Goal: Transaction & Acquisition: Purchase product/service

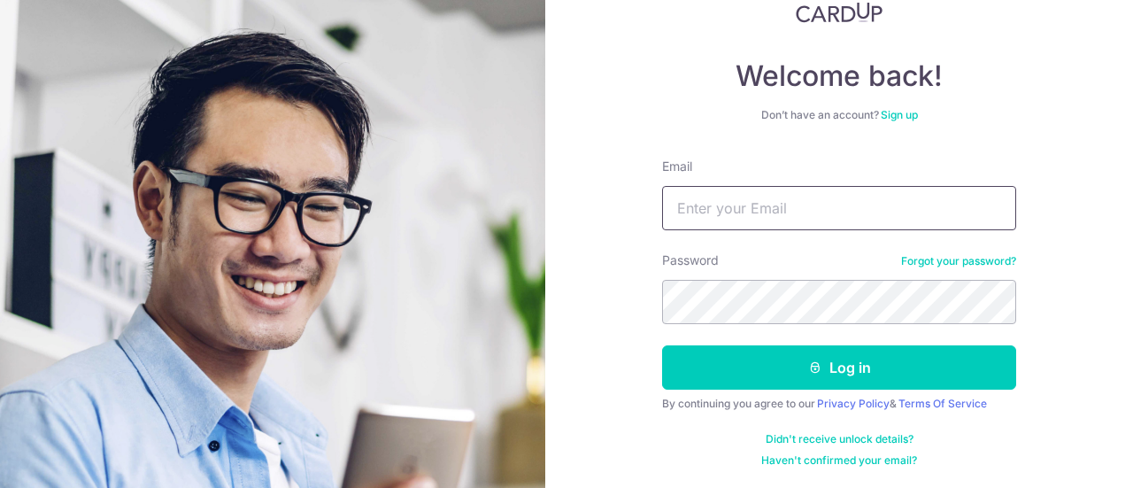
type input "[EMAIL_ADDRESS][DOMAIN_NAME]"
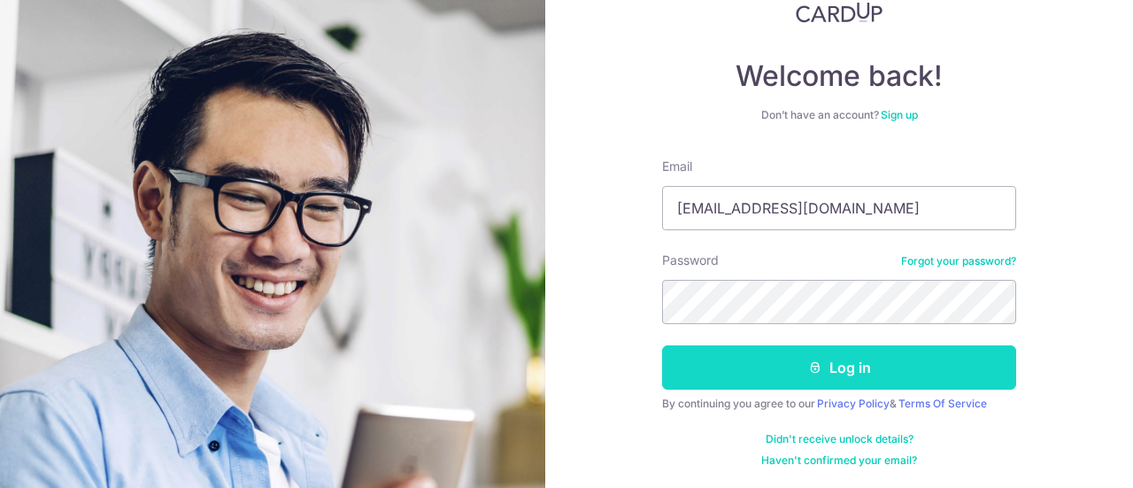
click at [822, 362] on button "Log in" at bounding box center [839, 367] width 354 height 44
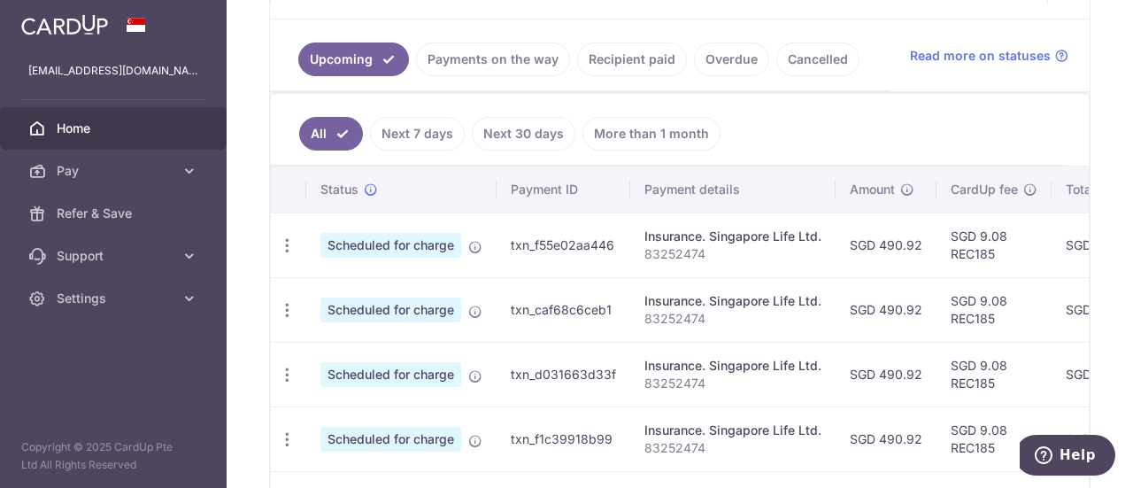
scroll to position [354, 0]
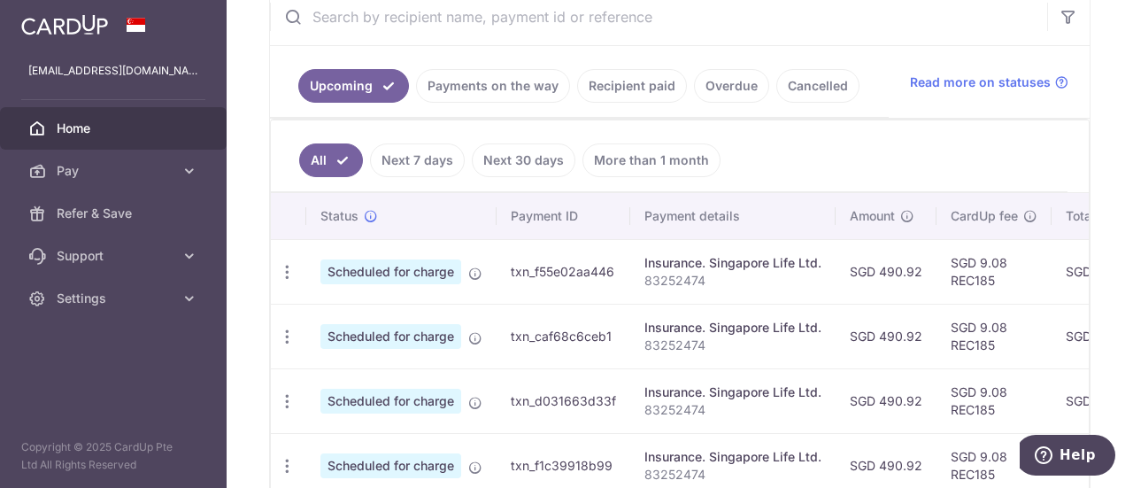
click at [600, 77] on link "Recipient paid" at bounding box center [632, 86] width 110 height 34
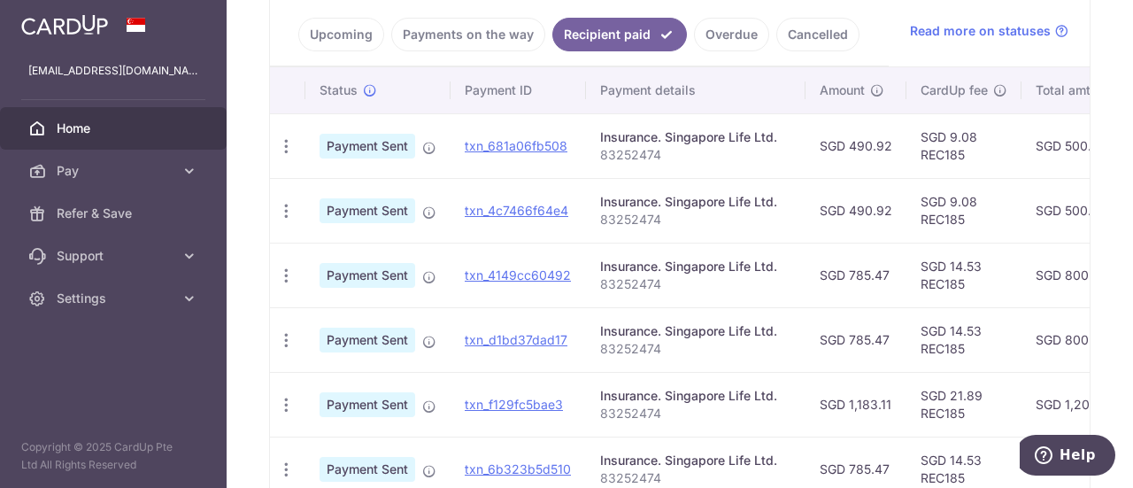
scroll to position [443, 0]
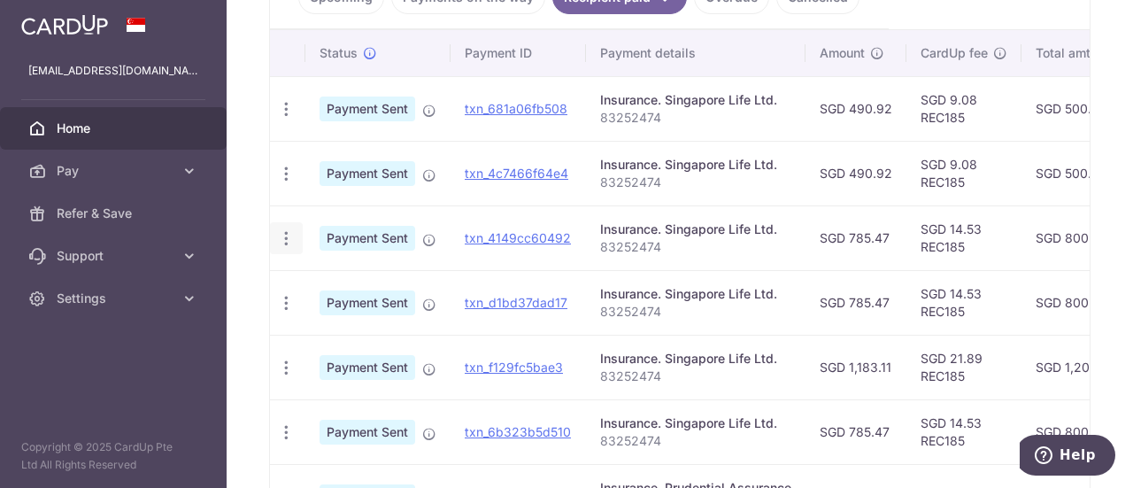
click at [286, 233] on icon "button" at bounding box center [286, 238] width 19 height 19
click at [572, 251] on td "txn_4149cc60492" at bounding box center [518, 237] width 135 height 65
drag, startPoint x: 885, startPoint y: 240, endPoint x: 853, endPoint y: 235, distance: 32.3
click at [853, 235] on td "SGD 785.47" at bounding box center [856, 237] width 101 height 65
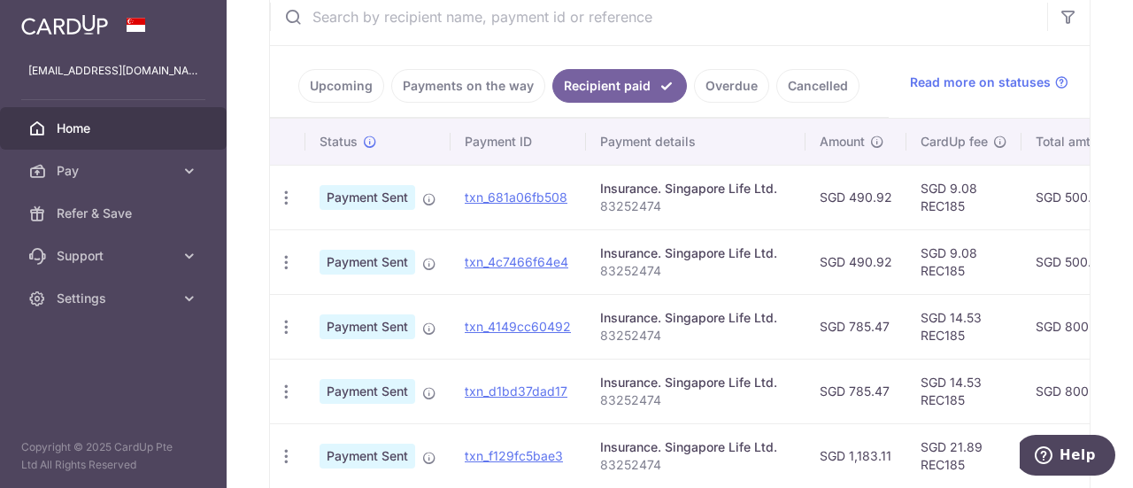
scroll to position [177, 0]
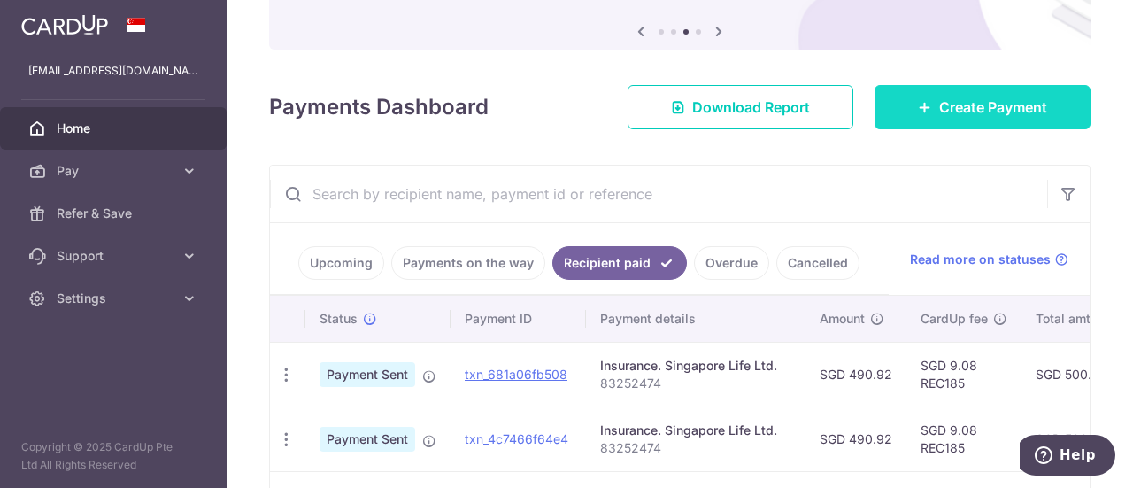
click at [961, 98] on span "Create Payment" at bounding box center [993, 106] width 108 height 21
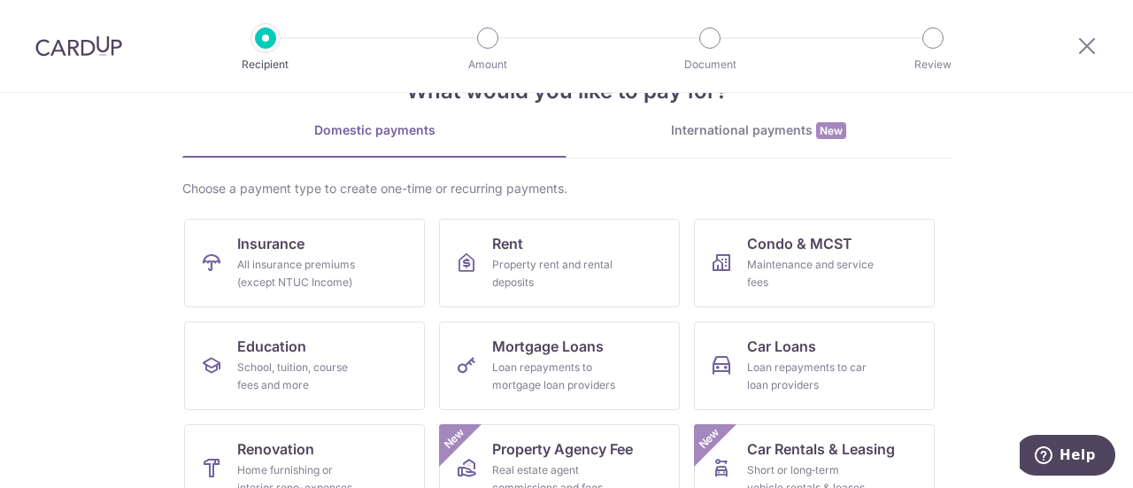
scroll to position [89, 0]
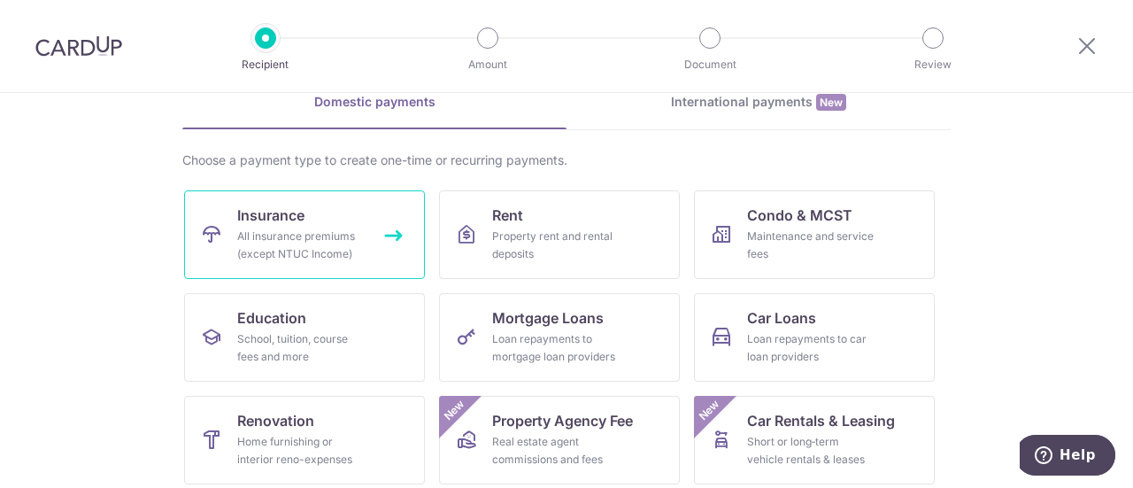
click at [256, 211] on span "Insurance" at bounding box center [270, 214] width 67 height 21
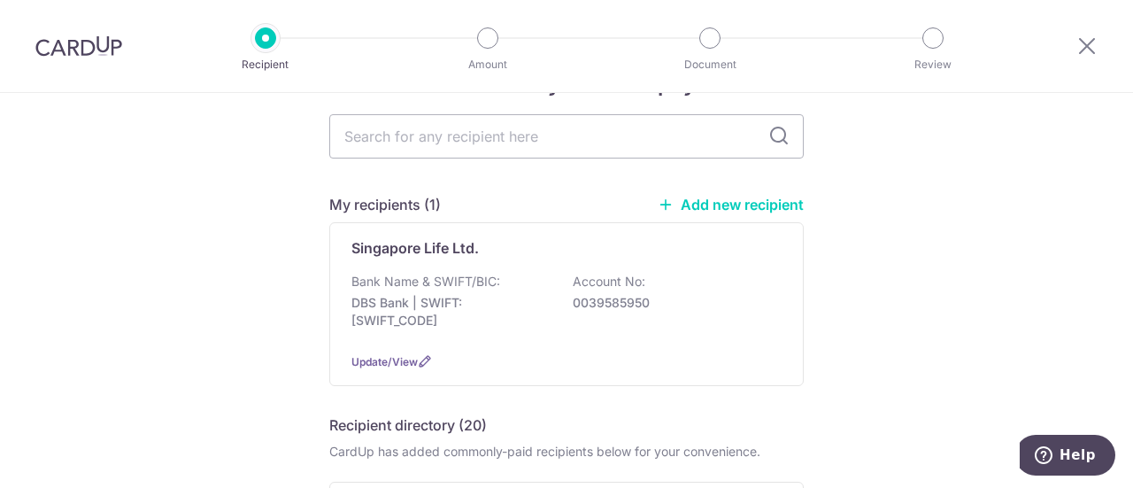
scroll to position [89, 0]
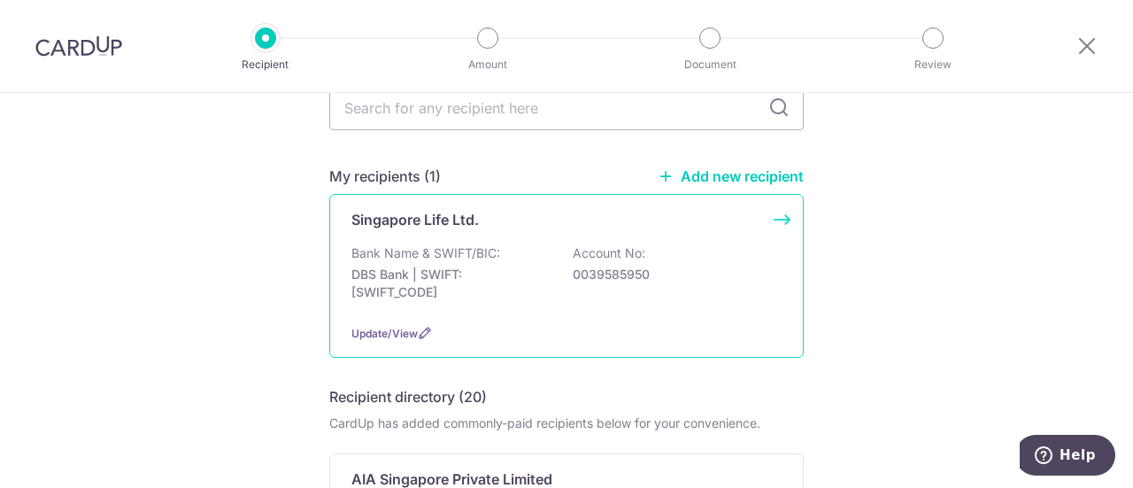
click at [402, 255] on p "Bank Name & SWIFT/BIC:" at bounding box center [425, 253] width 149 height 18
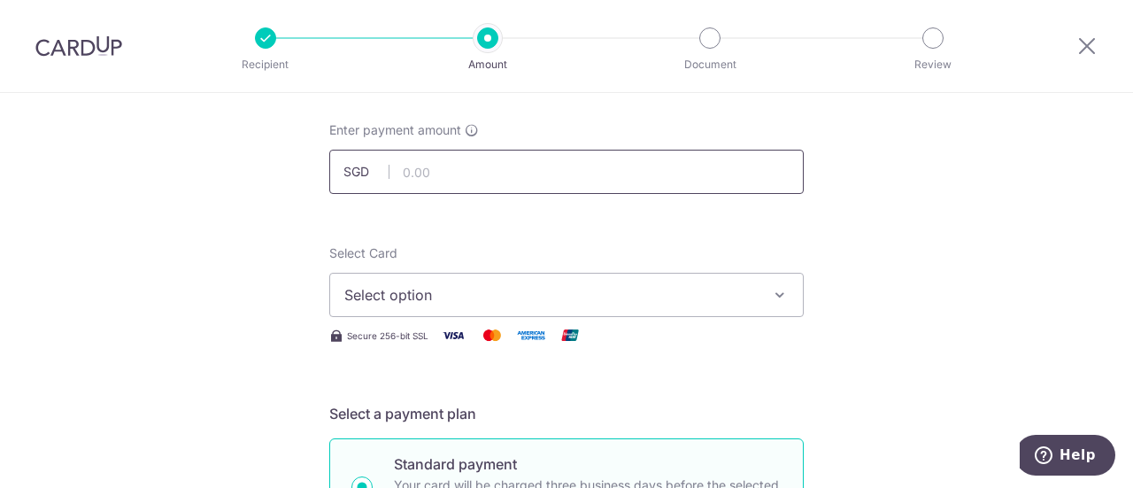
click at [473, 179] on input "text" at bounding box center [566, 172] width 475 height 44
type input "785.87"
click at [763, 289] on button "Select option" at bounding box center [566, 295] width 475 height 44
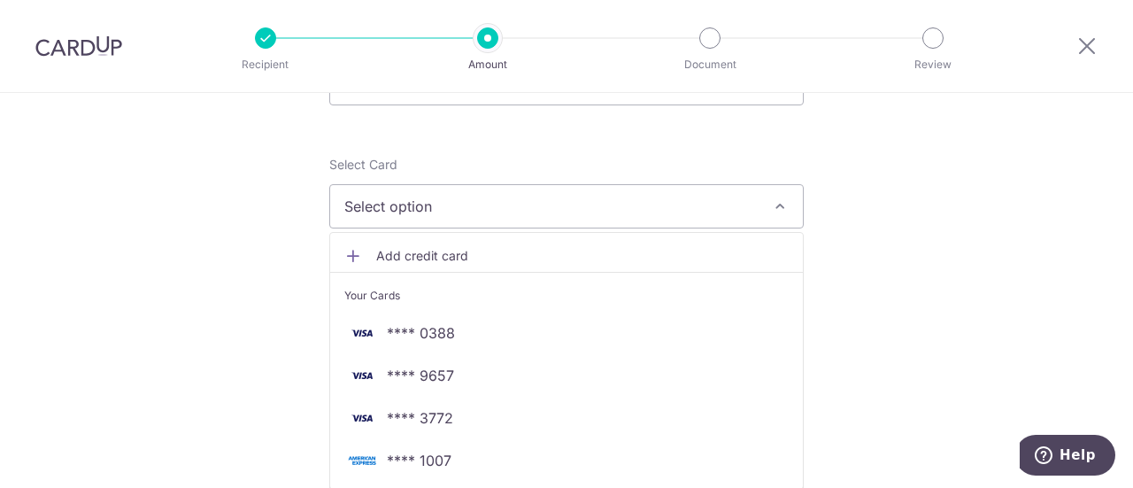
scroll to position [266, 0]
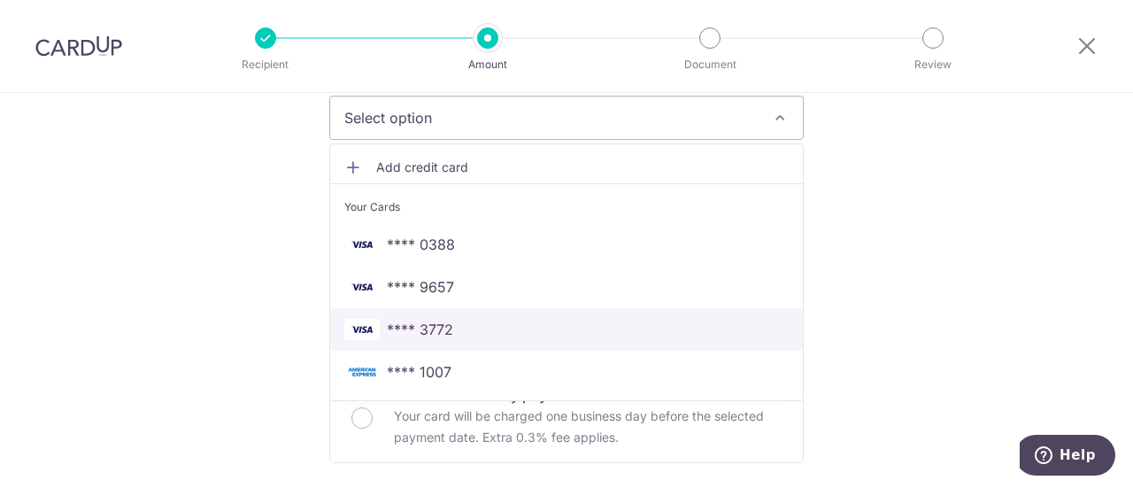
click at [484, 334] on span "**** 3772" at bounding box center [566, 329] width 444 height 21
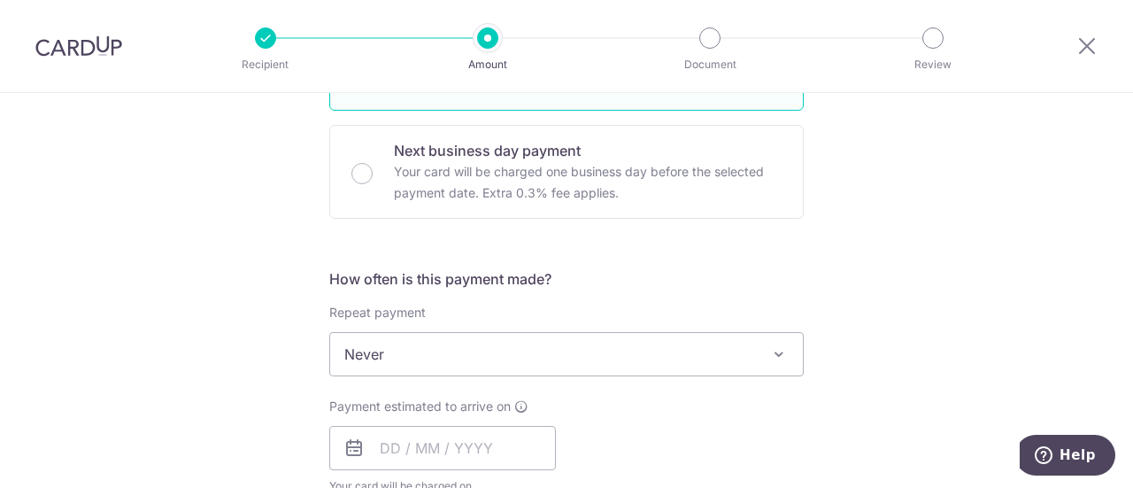
scroll to position [620, 0]
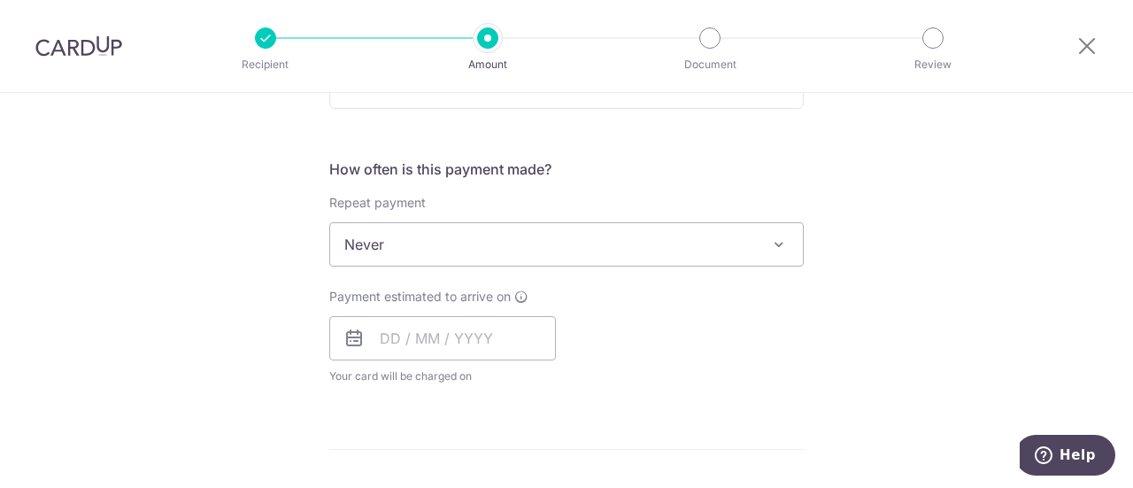
click at [751, 240] on span "Never" at bounding box center [566, 244] width 473 height 42
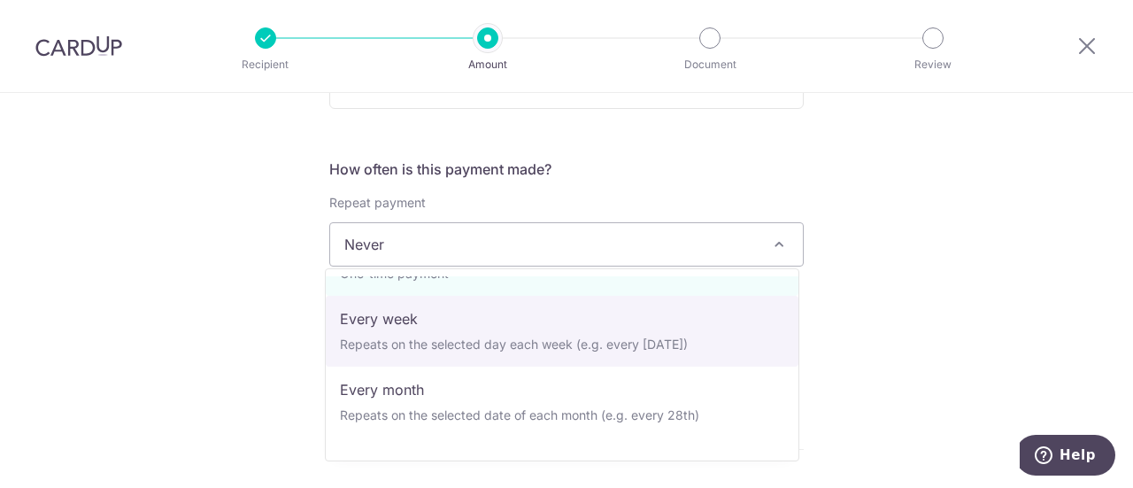
scroll to position [89, 0]
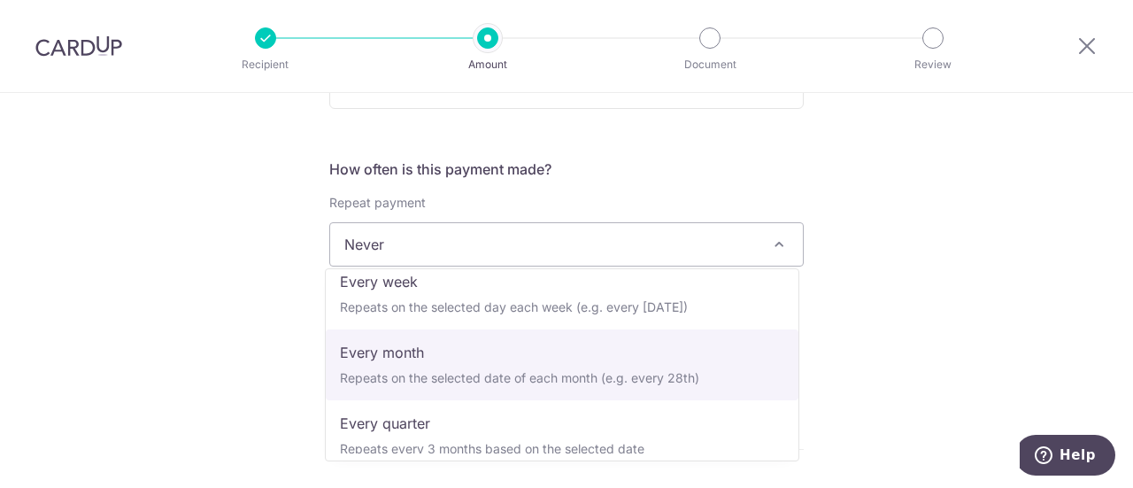
select select "3"
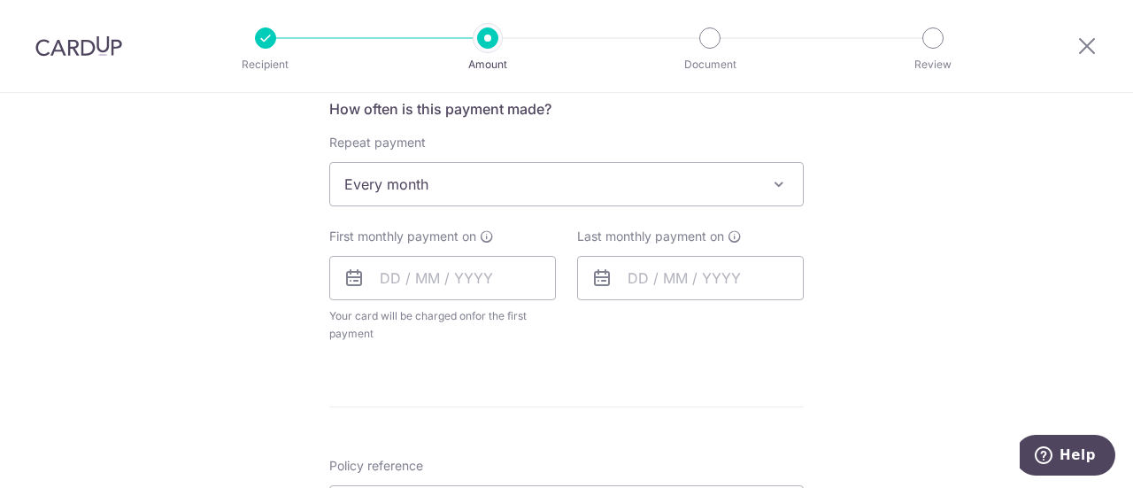
scroll to position [708, 0]
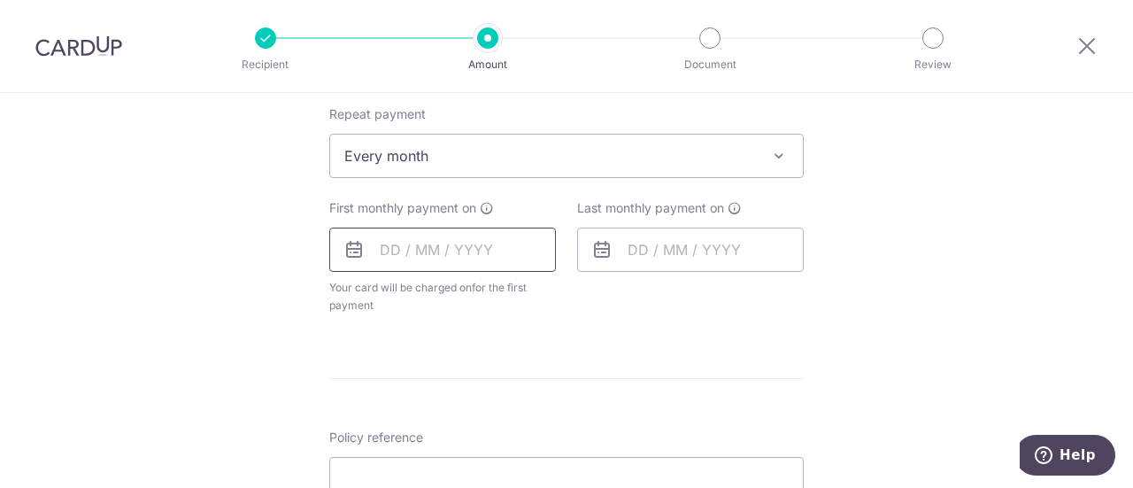
click at [466, 245] on input "text" at bounding box center [442, 250] width 227 height 44
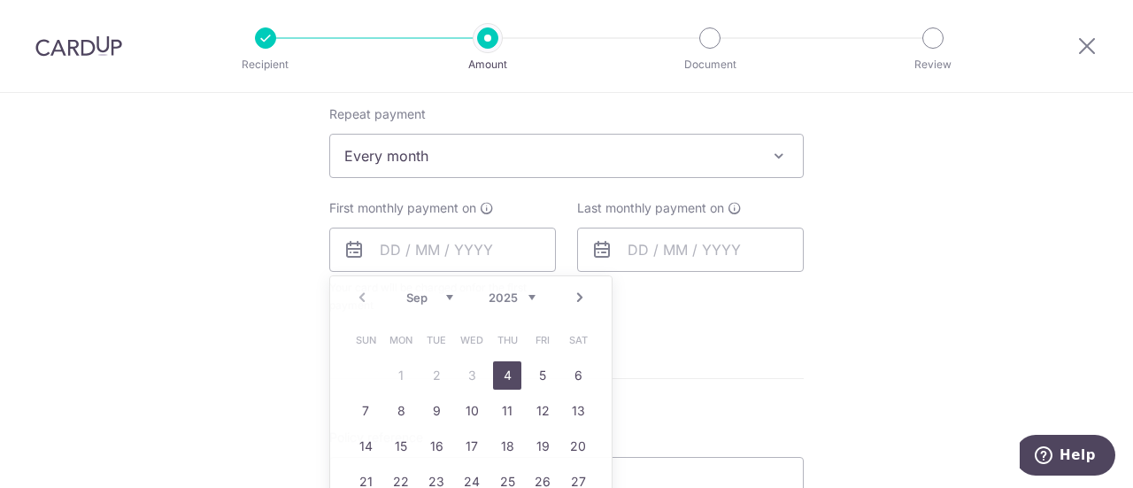
click at [222, 318] on div "Tell us more about your payment Enter payment amount SGD 785.87 785.87 Select C…" at bounding box center [566, 194] width 1133 height 1619
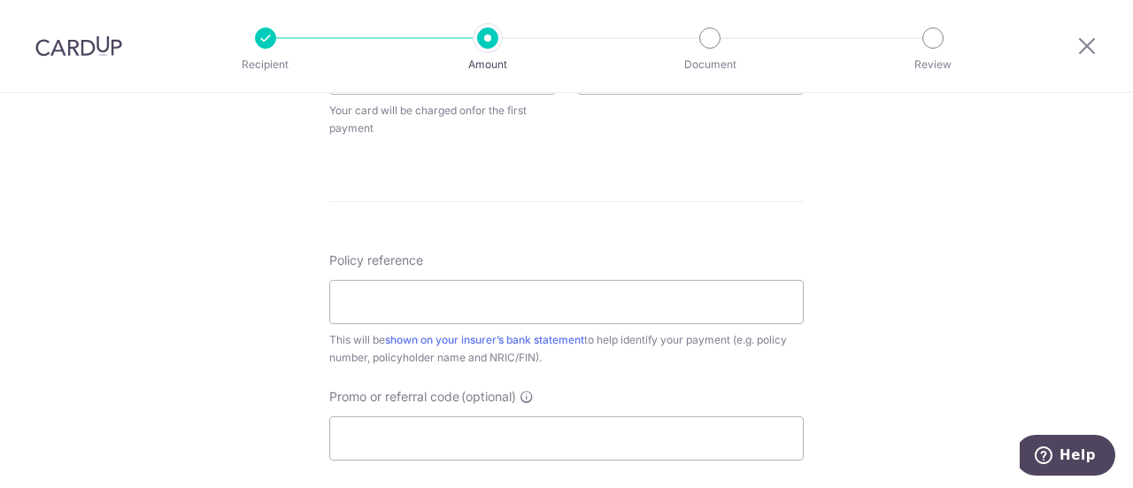
scroll to position [797, 0]
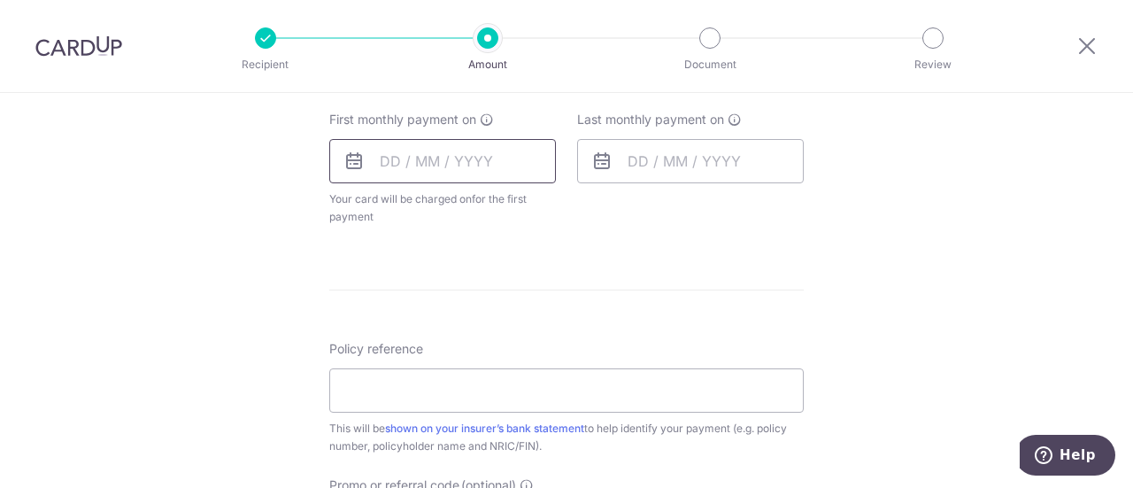
click at [425, 176] on input "text" at bounding box center [442, 161] width 227 height 44
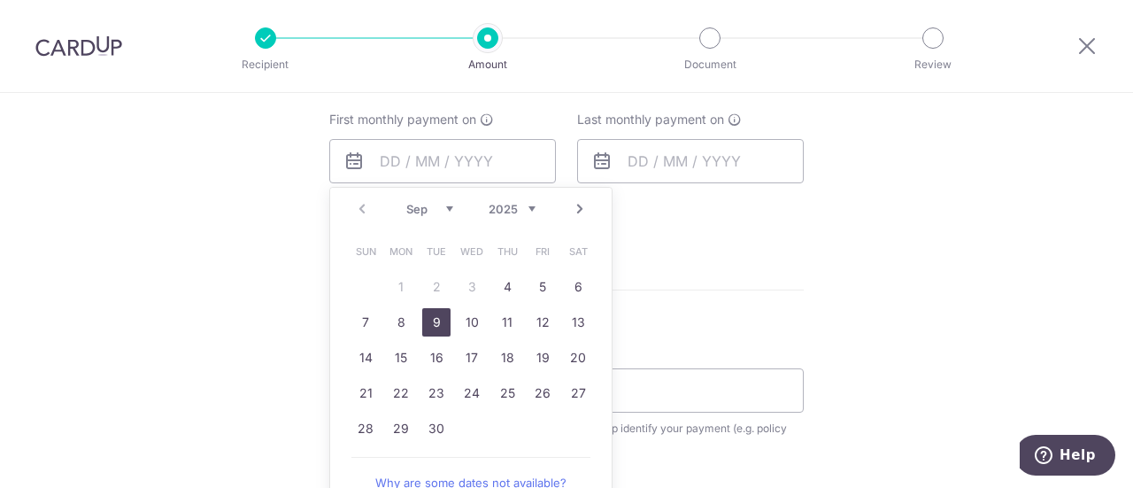
click at [427, 327] on link "9" at bounding box center [436, 322] width 28 height 28
type input "09/09/2025"
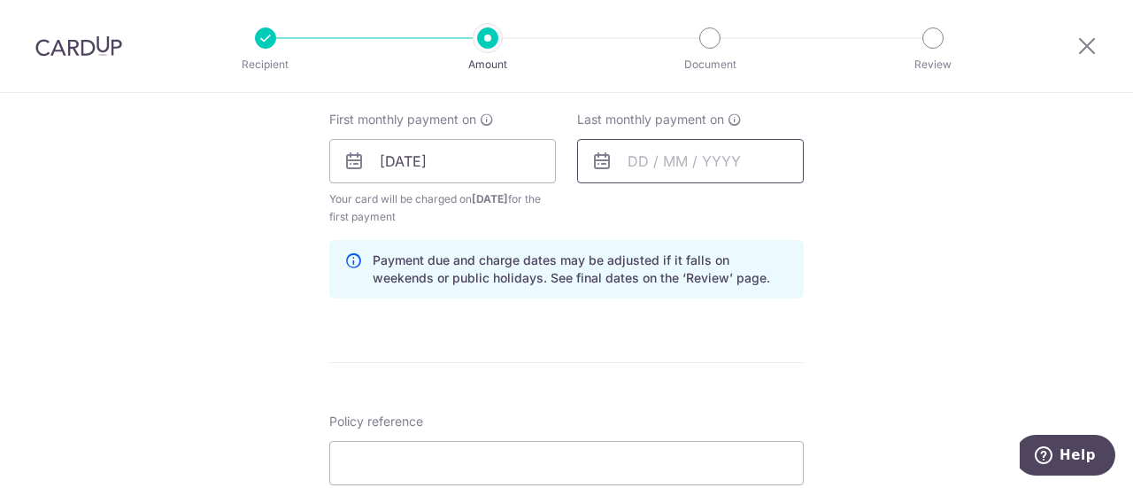
click at [729, 151] on input "text" at bounding box center [690, 161] width 227 height 44
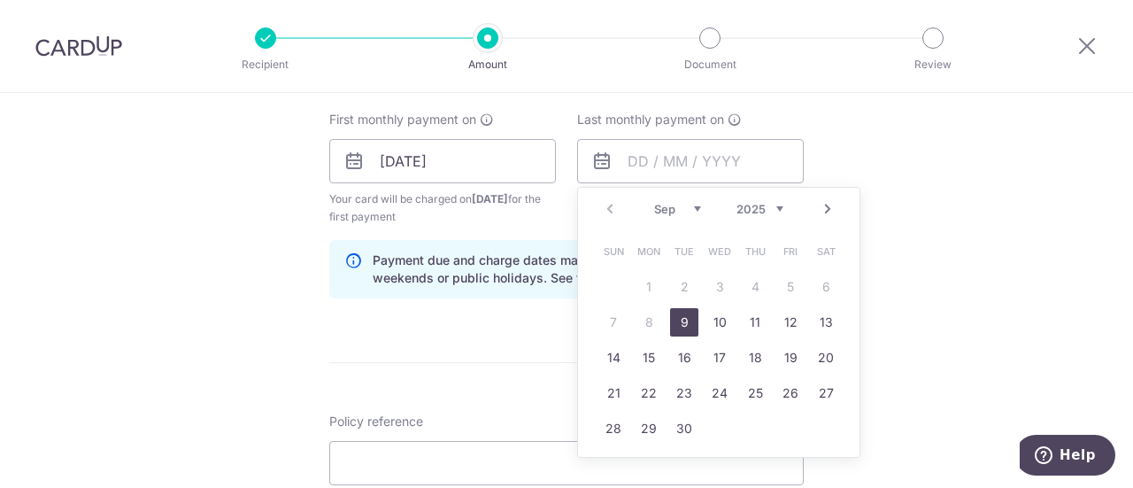
click at [825, 204] on link "Next" at bounding box center [827, 208] width 21 height 21
click at [611, 207] on link "Prev" at bounding box center [609, 208] width 21 height 21
click at [817, 204] on link "Next" at bounding box center [827, 208] width 21 height 21
click at [616, 358] on link "9" at bounding box center [613, 357] width 28 height 28
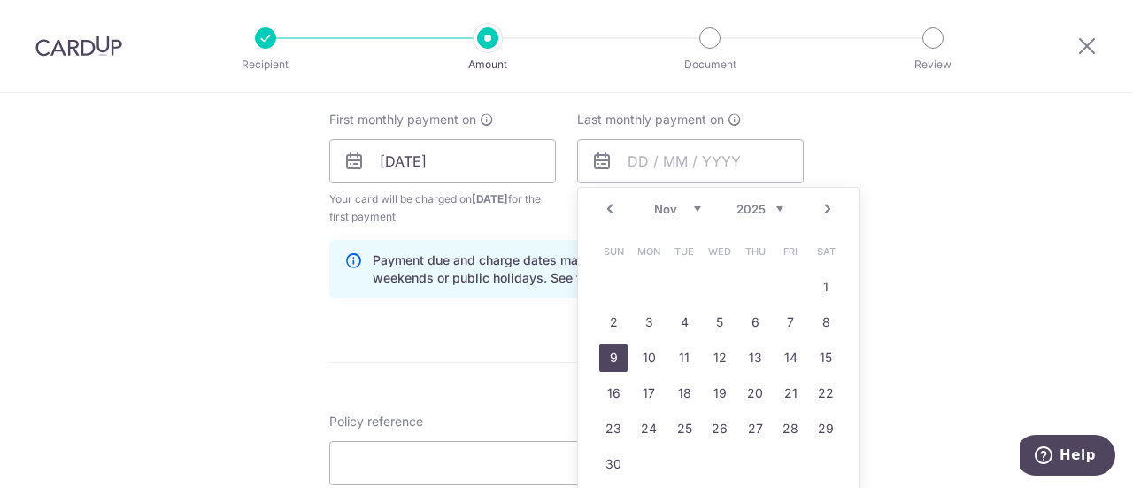
type input "09/11/2025"
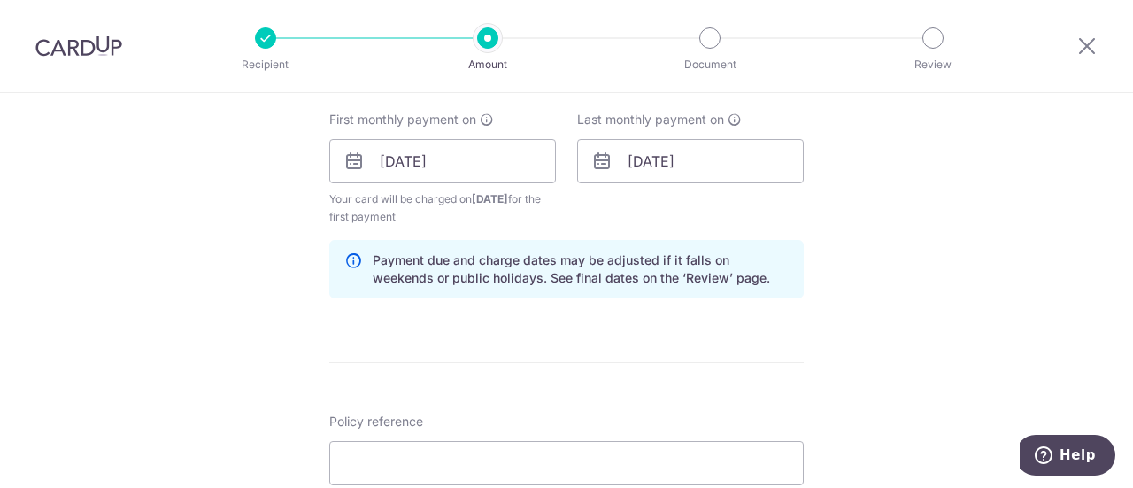
click at [936, 282] on div "Tell us more about your payment Enter payment amount SGD 785.87 785.87 Select C…" at bounding box center [566, 142] width 1133 height 1692
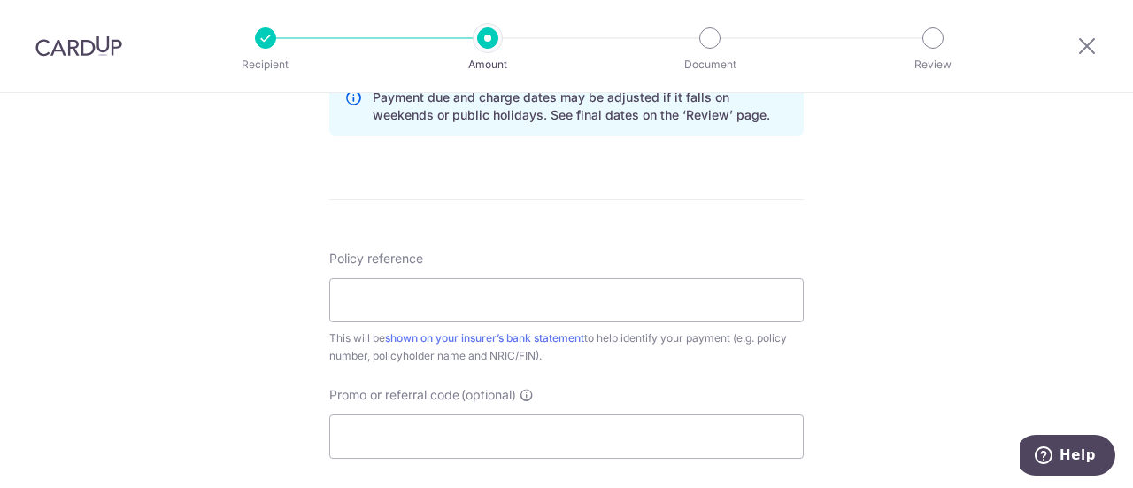
scroll to position [974, 0]
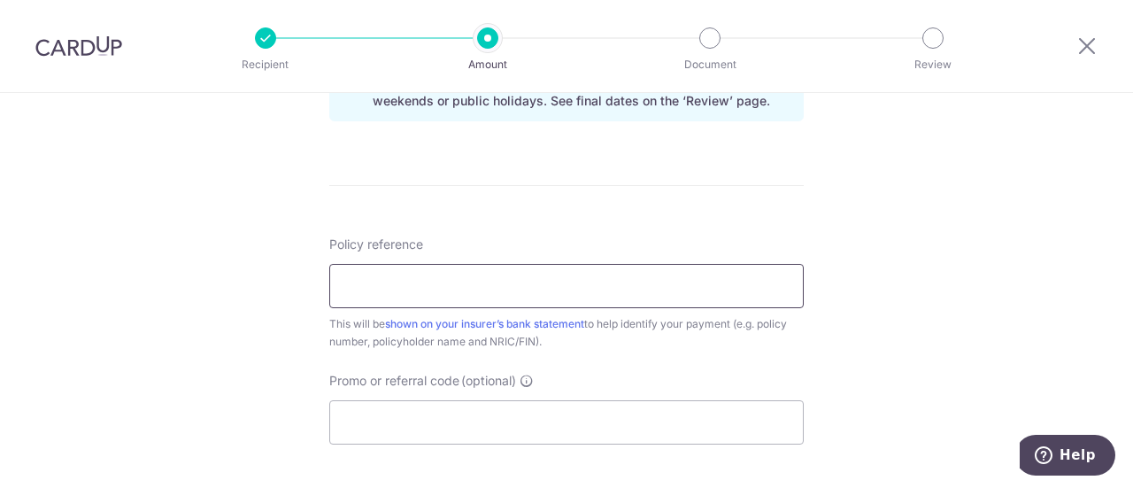
click at [614, 282] on input "Policy reference" at bounding box center [566, 286] width 475 height 44
click at [485, 280] on input "Policy reference" at bounding box center [566, 286] width 475 height 44
paste input "83252474"
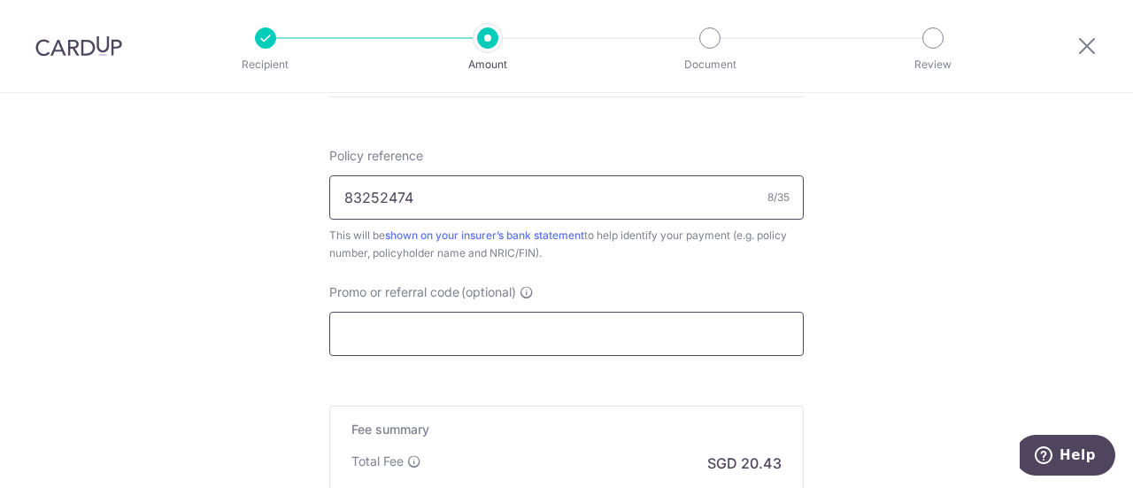
scroll to position [1151, 0]
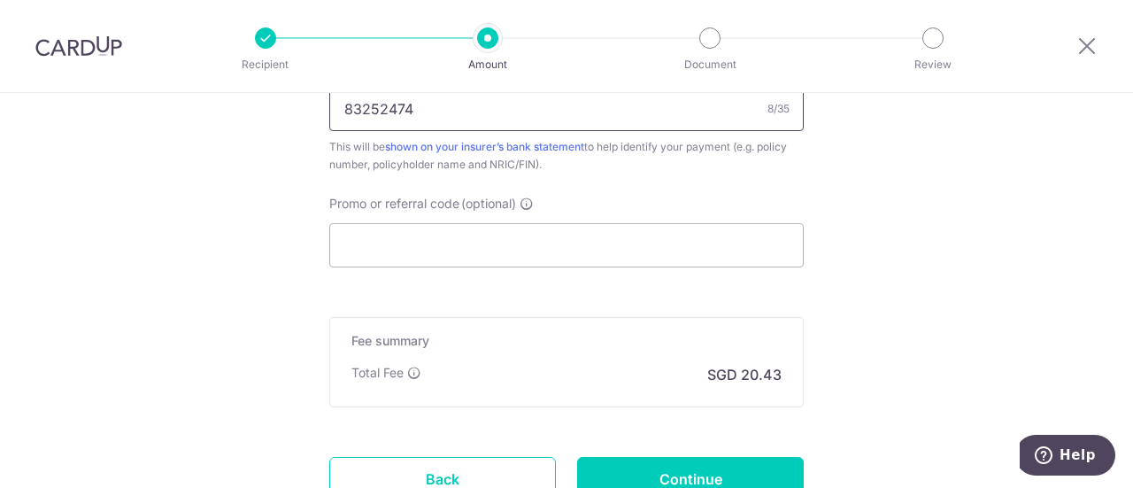
type input "83252474"
click at [461, 240] on input "Promo or referral code (optional)" at bounding box center [566, 245] width 475 height 44
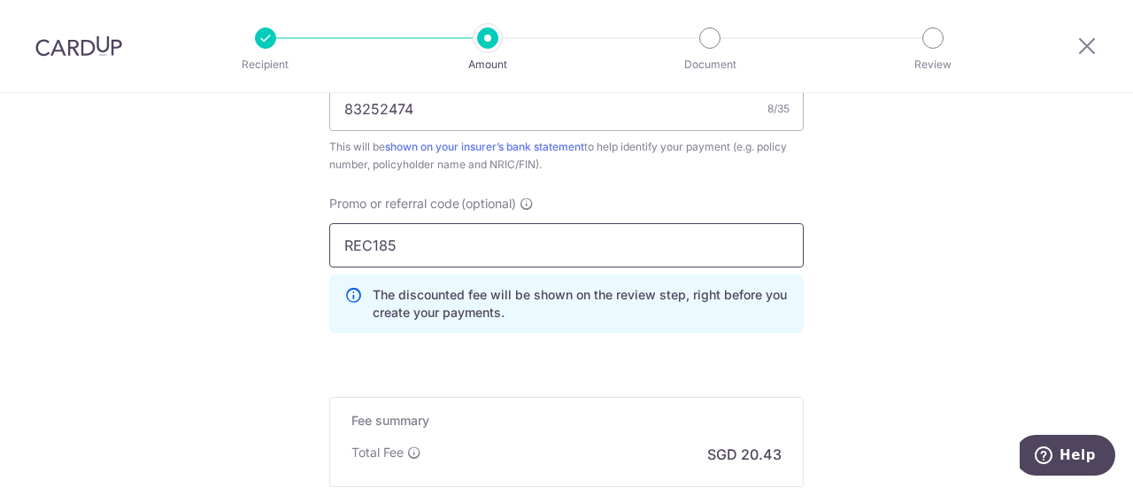
type input "REC185"
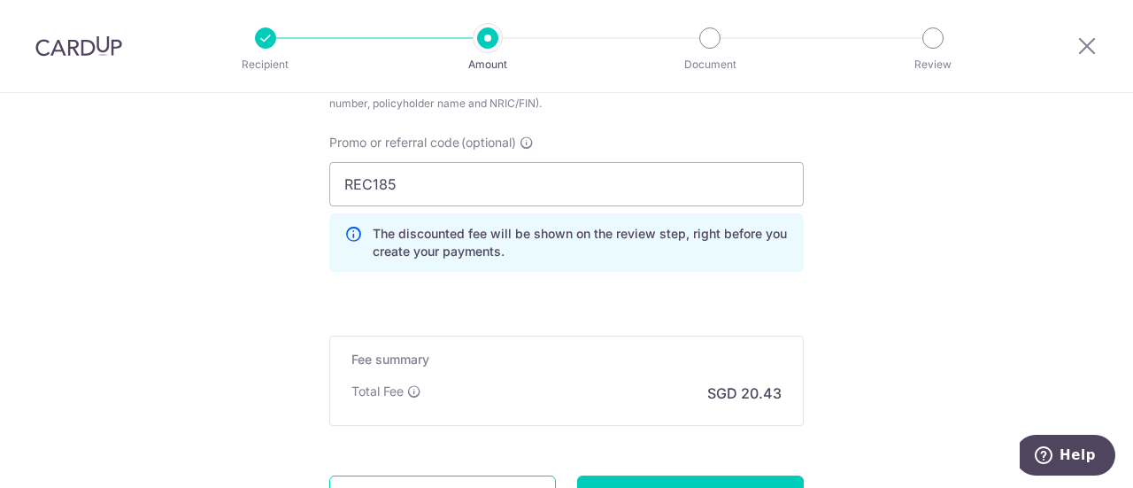
scroll to position [1239, 0]
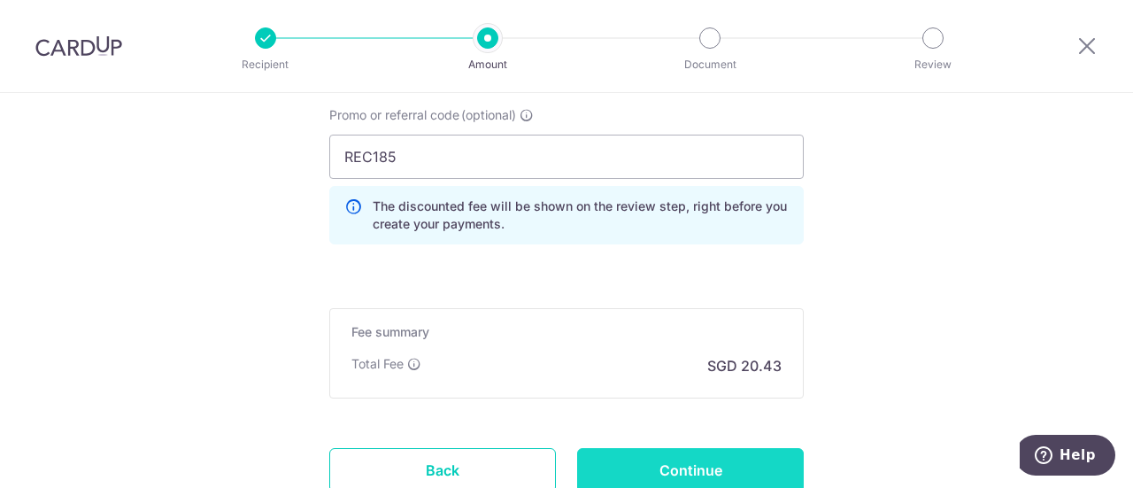
click at [706, 456] on input "Continue" at bounding box center [690, 470] width 227 height 44
type input "Create Schedule"
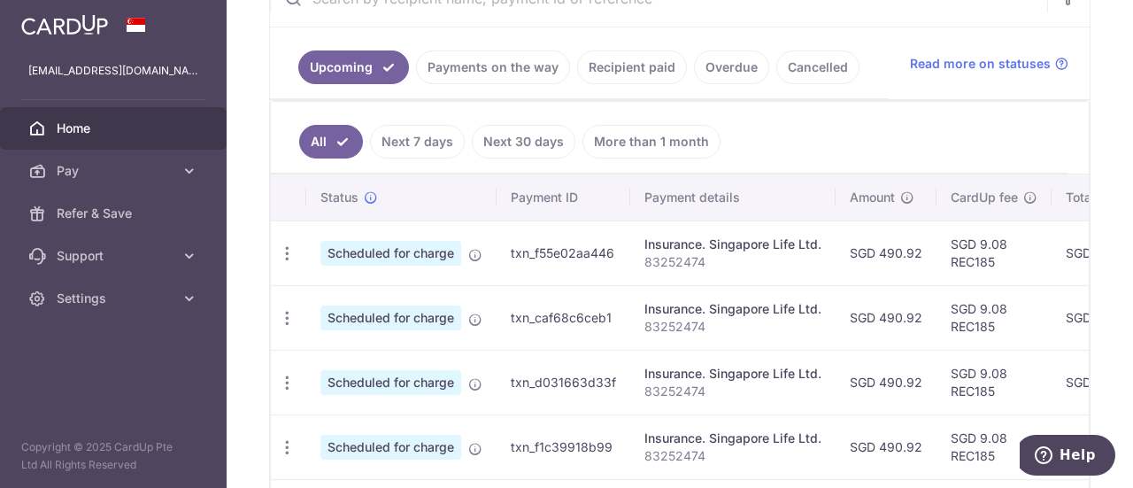
scroll to position [287, 0]
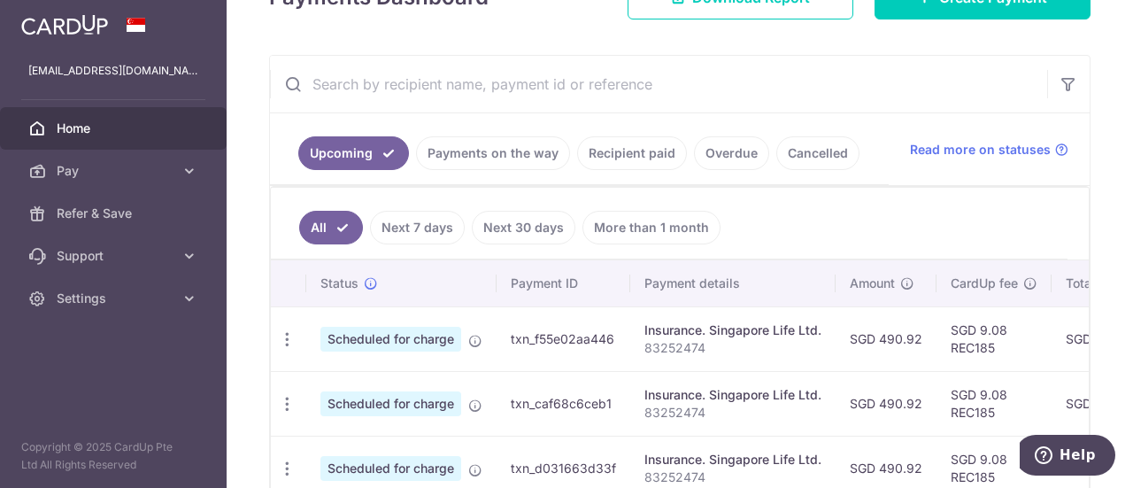
click at [657, 151] on link "Recipient paid" at bounding box center [632, 153] width 110 height 34
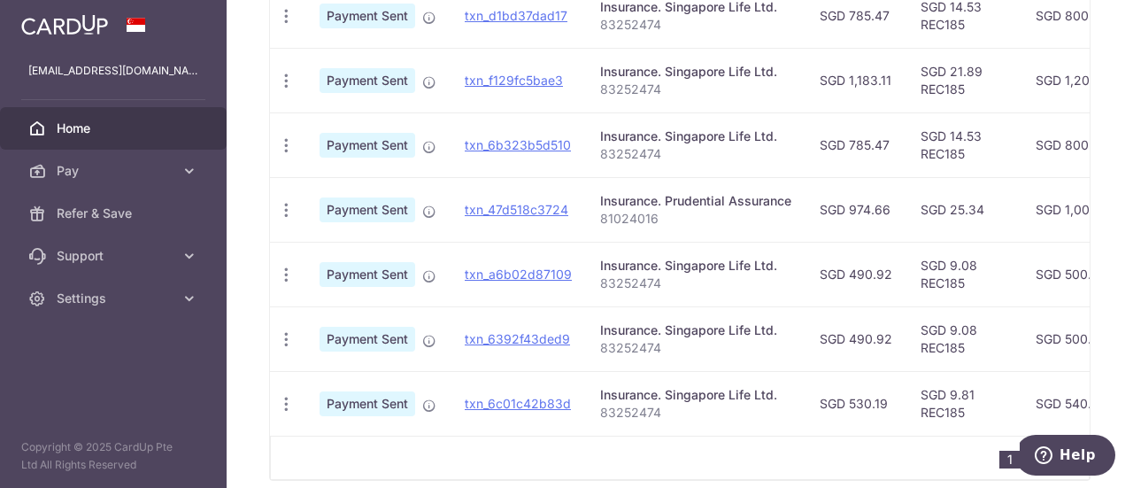
scroll to position [807, 0]
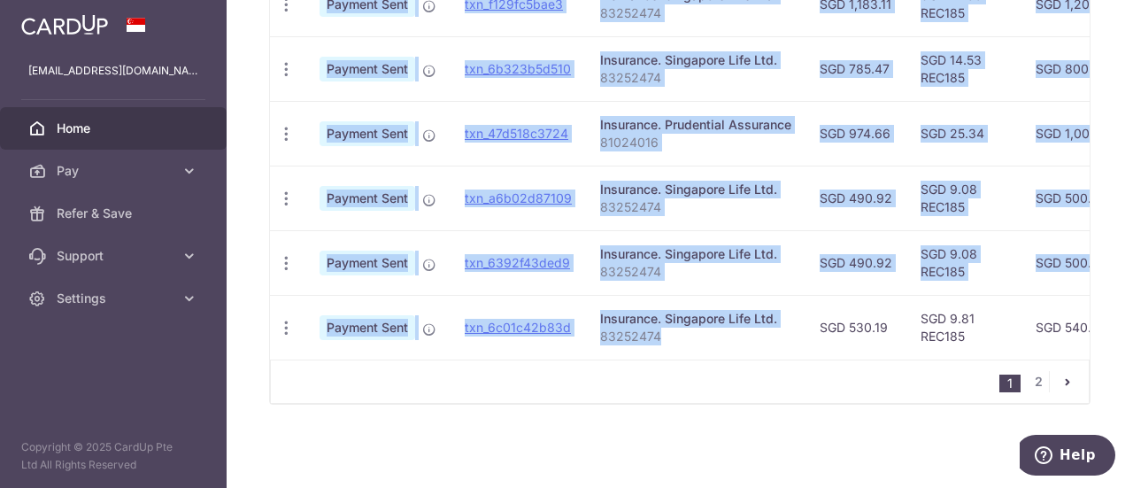
drag, startPoint x: 764, startPoint y: 351, endPoint x: 799, endPoint y: 355, distance: 34.8
click at [799, 355] on div "Status Payment ID Payment details Amount CardUp fee Total amt. Charge date Due …" at bounding box center [680, 13] width 820 height 692
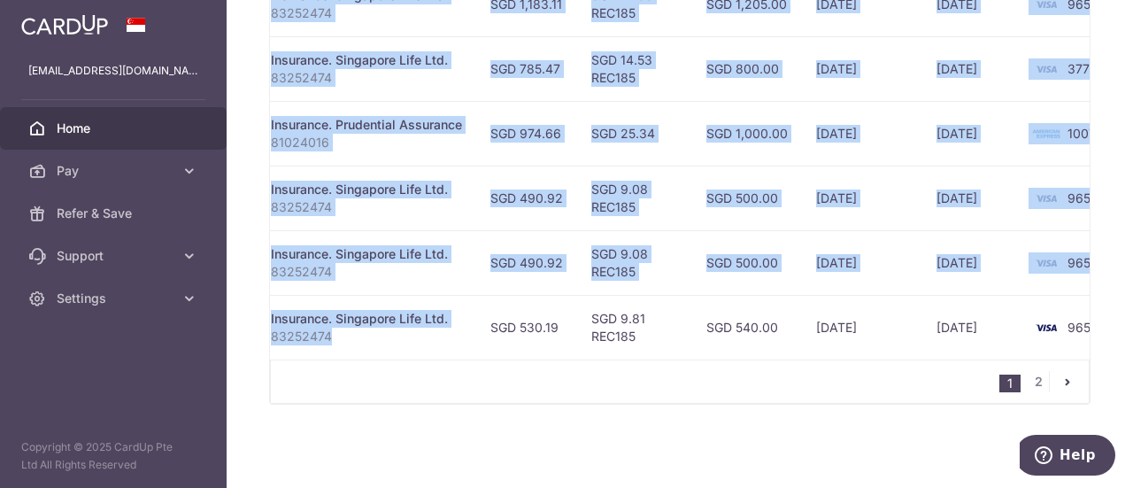
scroll to position [0, 396]
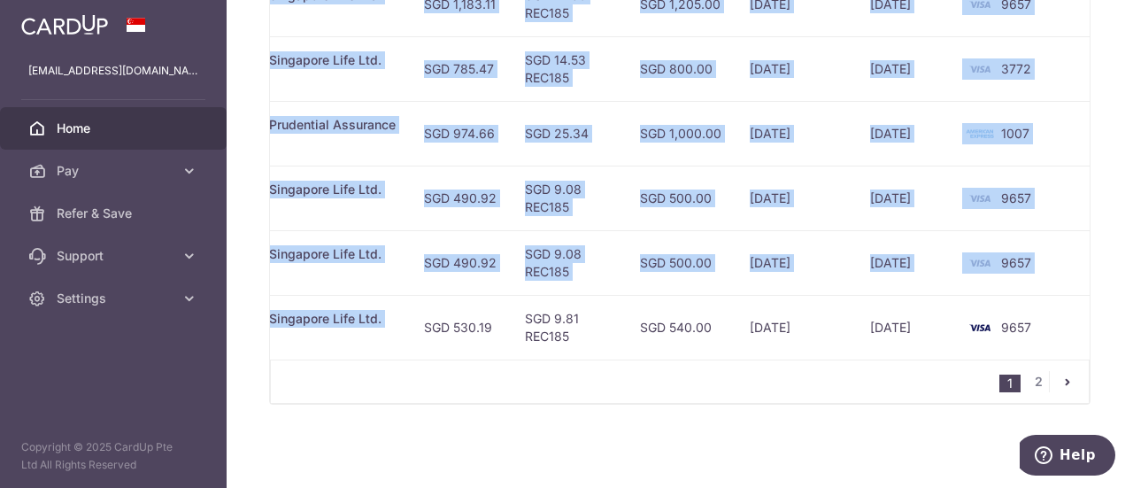
click at [835, 167] on td "11/04/2025" at bounding box center [796, 198] width 120 height 65
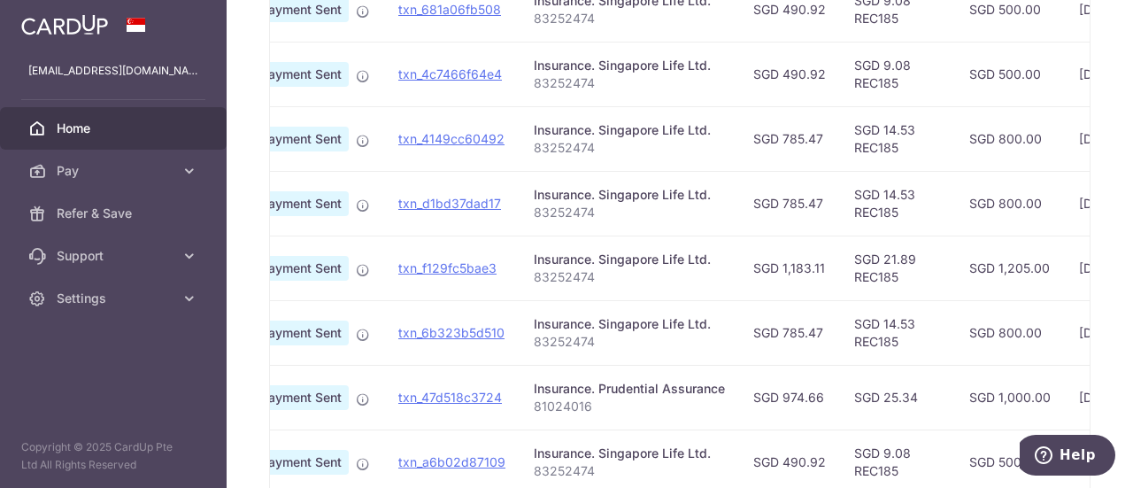
scroll to position [0, 0]
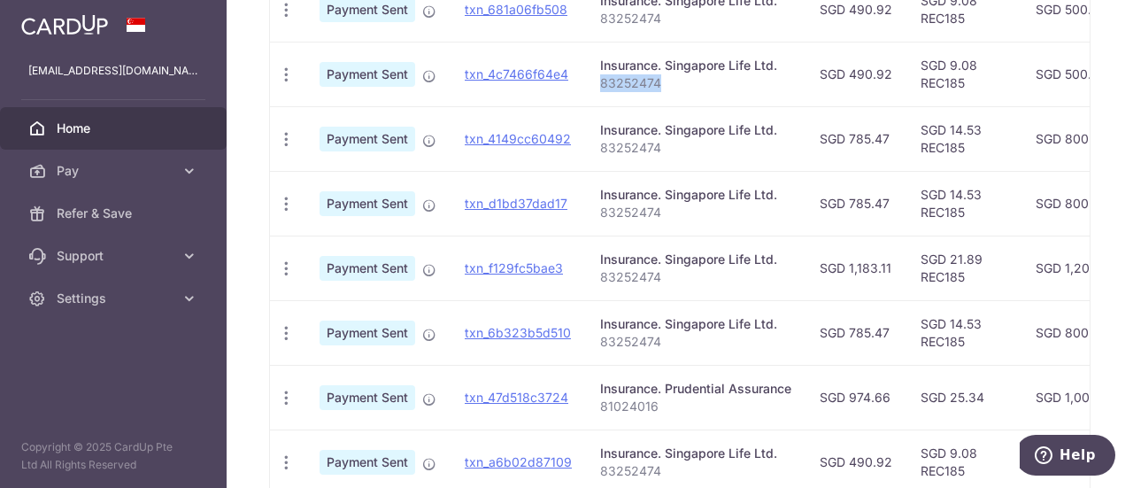
drag, startPoint x: 661, startPoint y: 81, endPoint x: 590, endPoint y: 81, distance: 71.7
click at [590, 81] on td "Insurance. Singapore Life Ltd. 83252474" at bounding box center [696, 74] width 220 height 65
copy p "83252474"
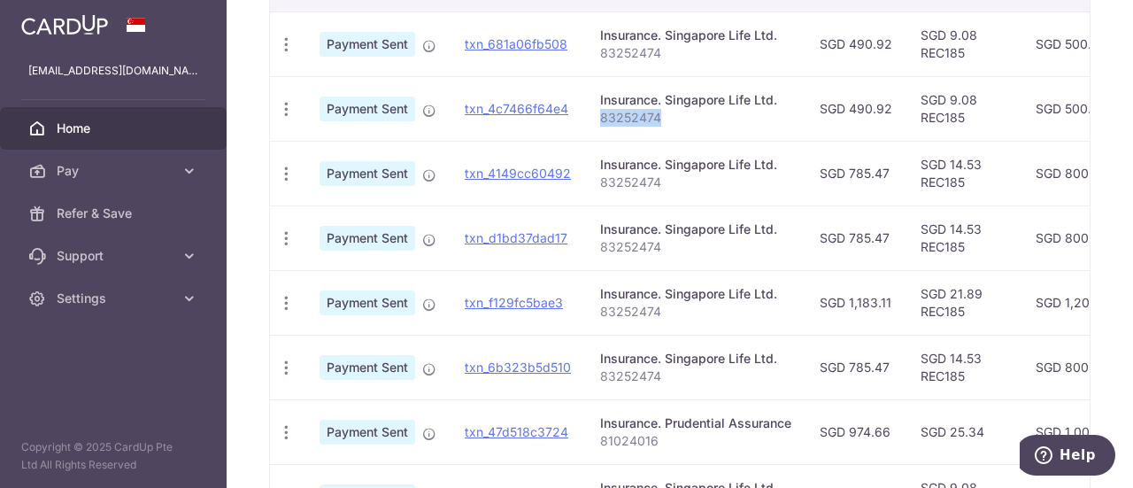
scroll to position [531, 0]
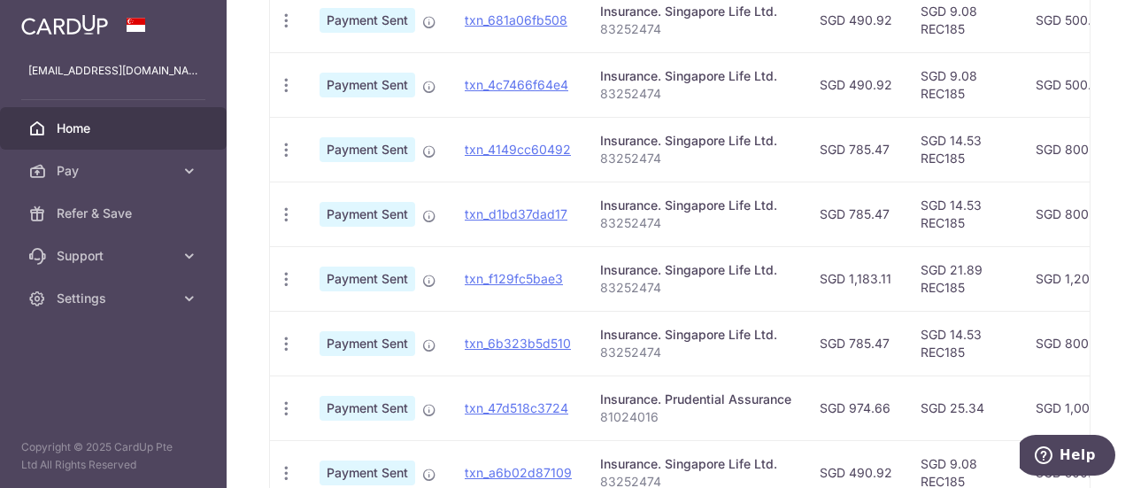
click at [834, 189] on td "SGD 785.47" at bounding box center [856, 213] width 101 height 65
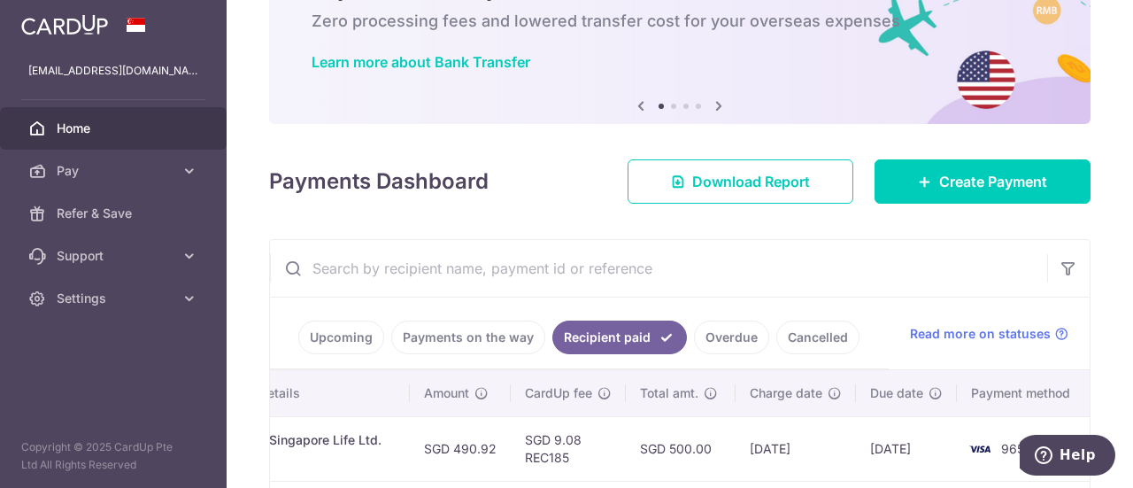
scroll to position [266, 0]
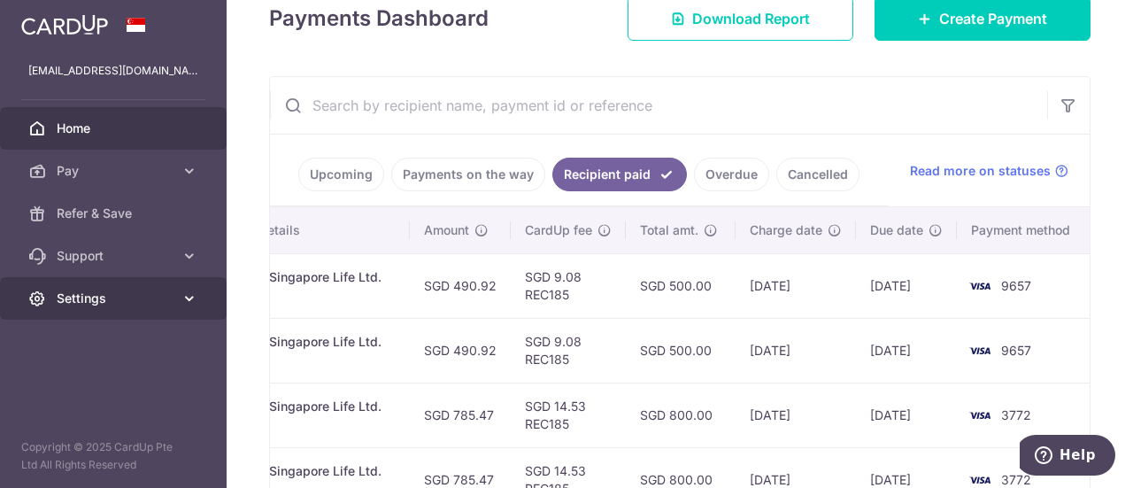
click at [189, 293] on icon at bounding box center [190, 298] width 18 height 18
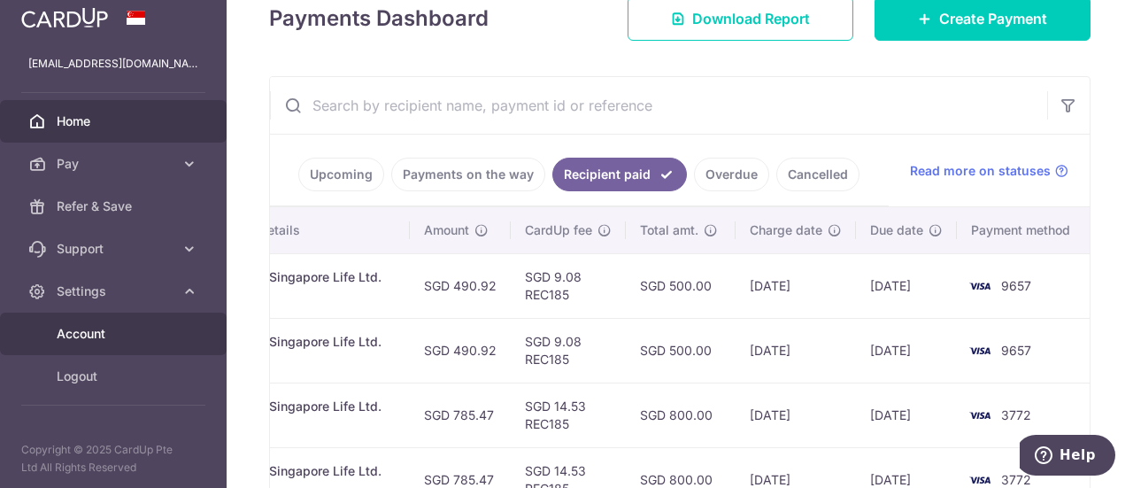
scroll to position [9, 0]
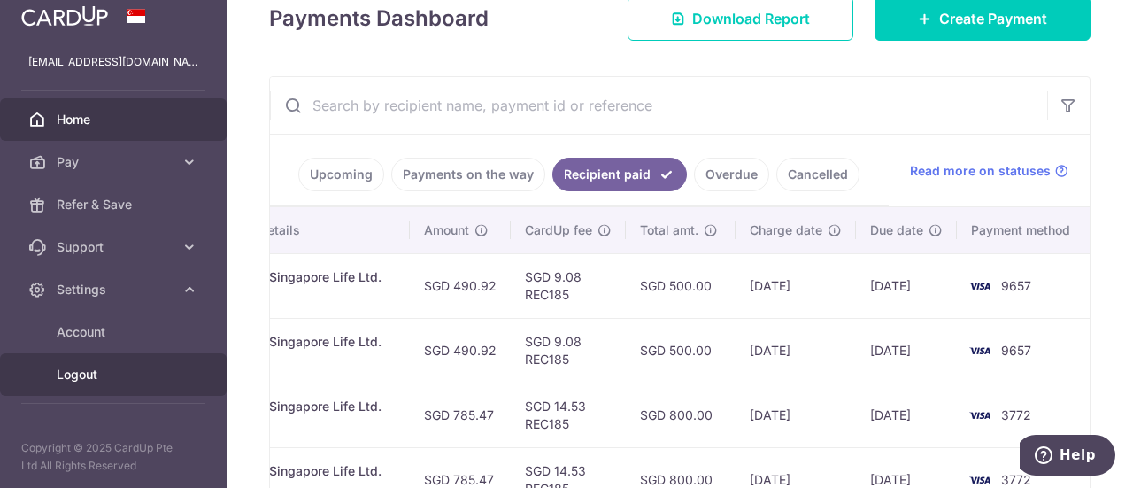
click at [90, 367] on span "Logout" at bounding box center [115, 375] width 117 height 18
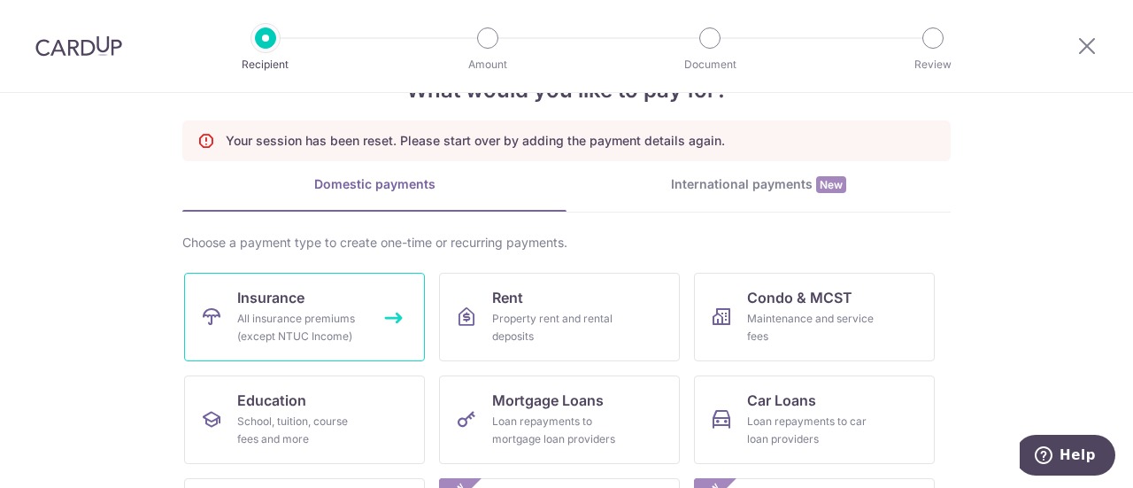
scroll to position [89, 0]
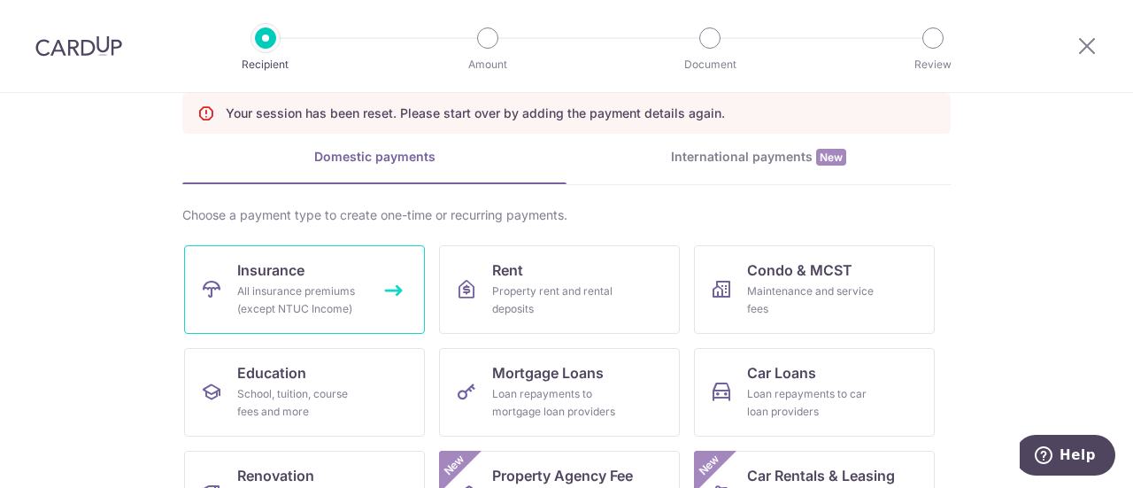
click at [343, 281] on link "Insurance All insurance premiums (except NTUC Income)" at bounding box center [304, 289] width 241 height 89
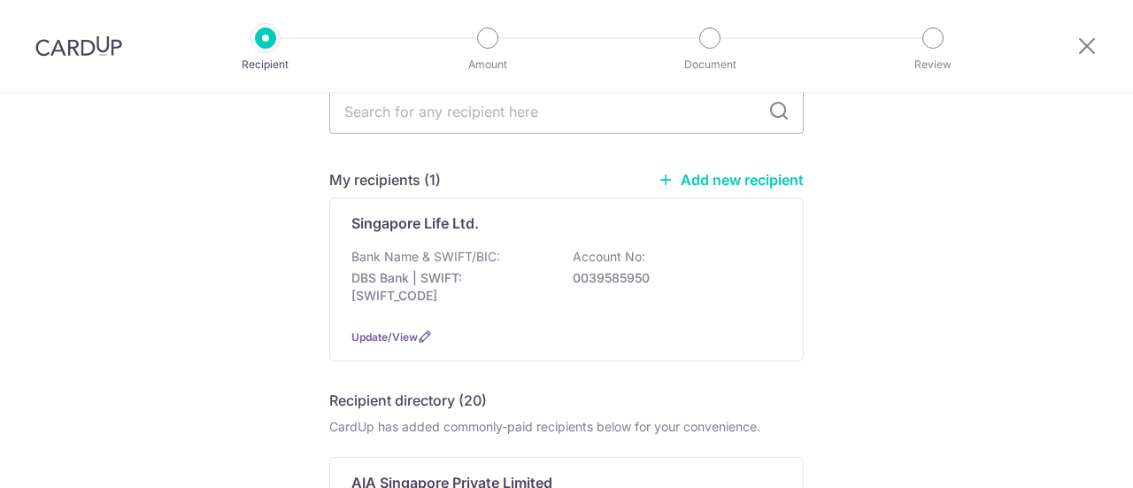
scroll to position [89, 0]
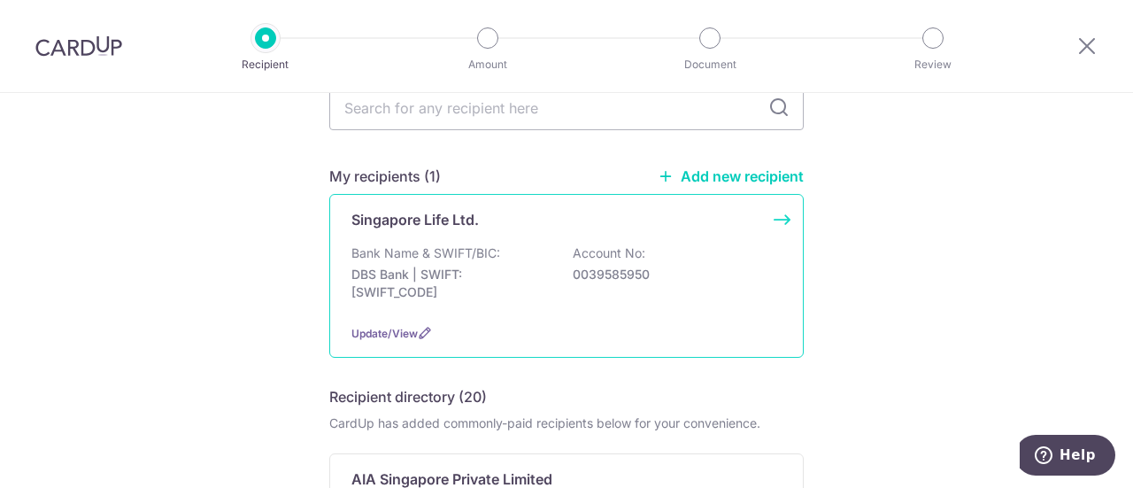
click at [489, 257] on p "Bank Name & SWIFT/BIC:" at bounding box center [425, 253] width 149 height 18
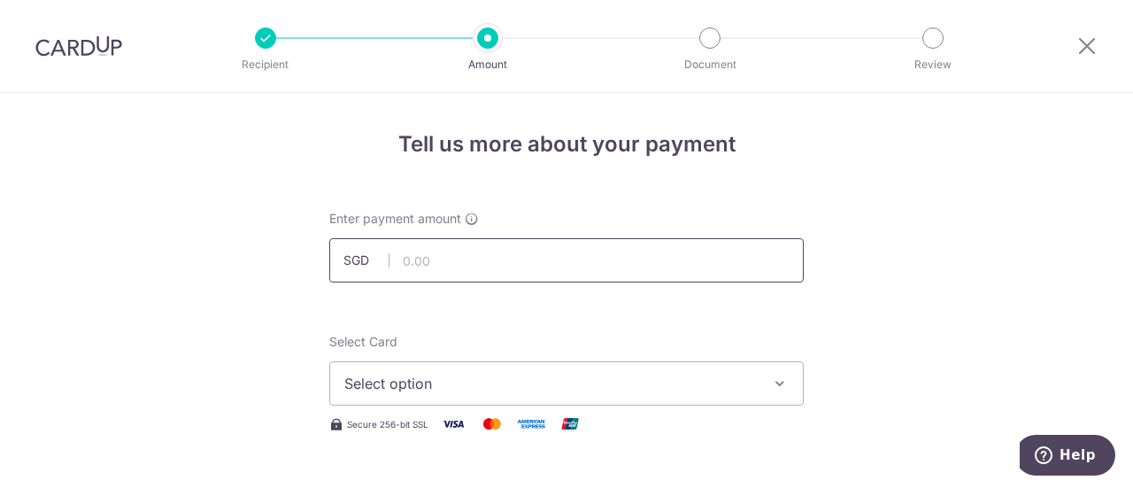
click at [486, 263] on input "text" at bounding box center [566, 260] width 475 height 44
type input "785.47"
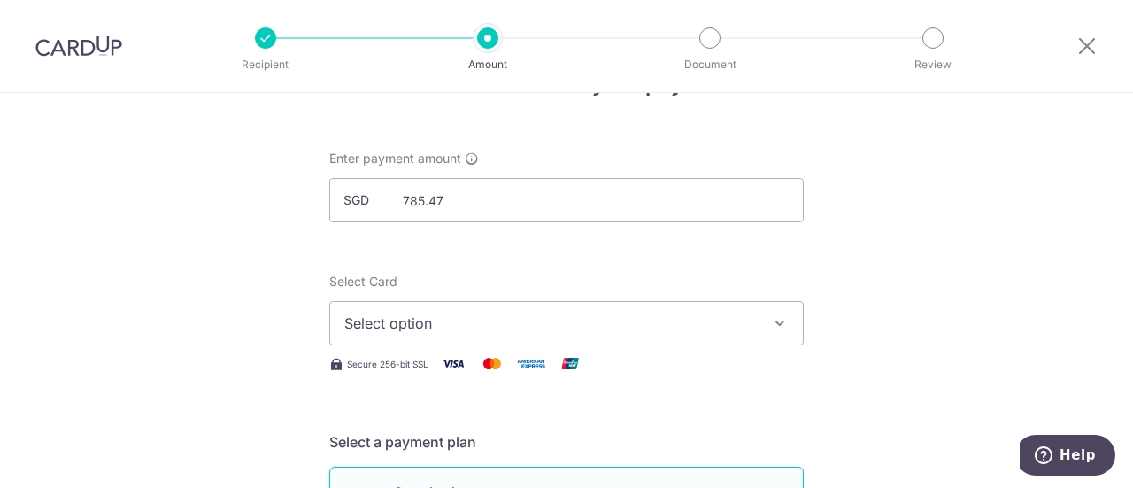
scroll to position [89, 0]
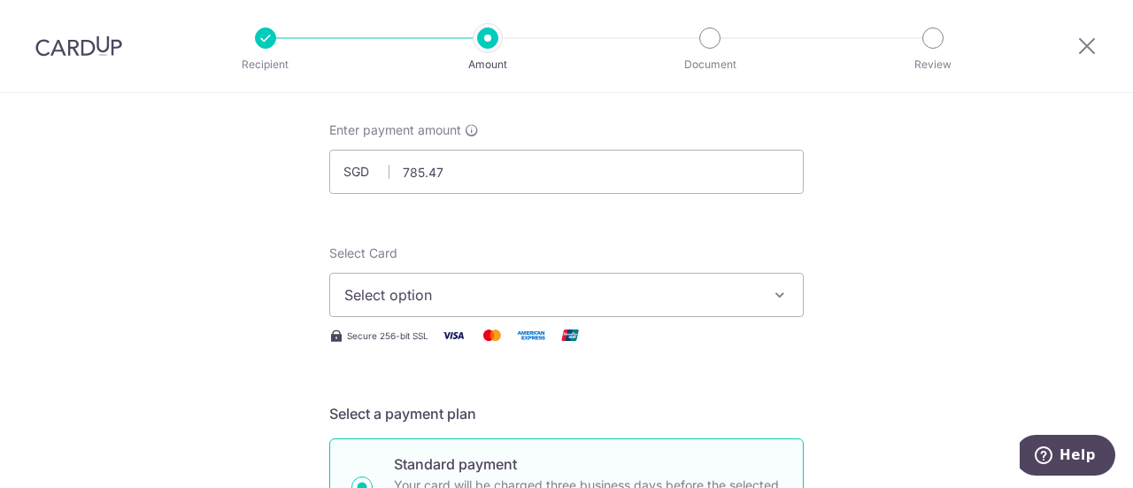
click at [577, 279] on button "Select option" at bounding box center [566, 295] width 475 height 44
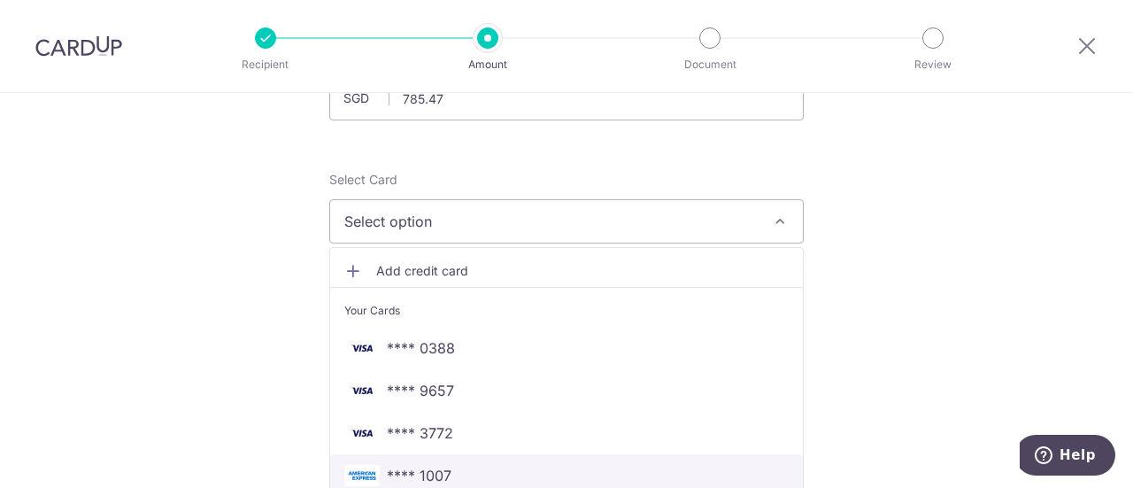
scroll to position [266, 0]
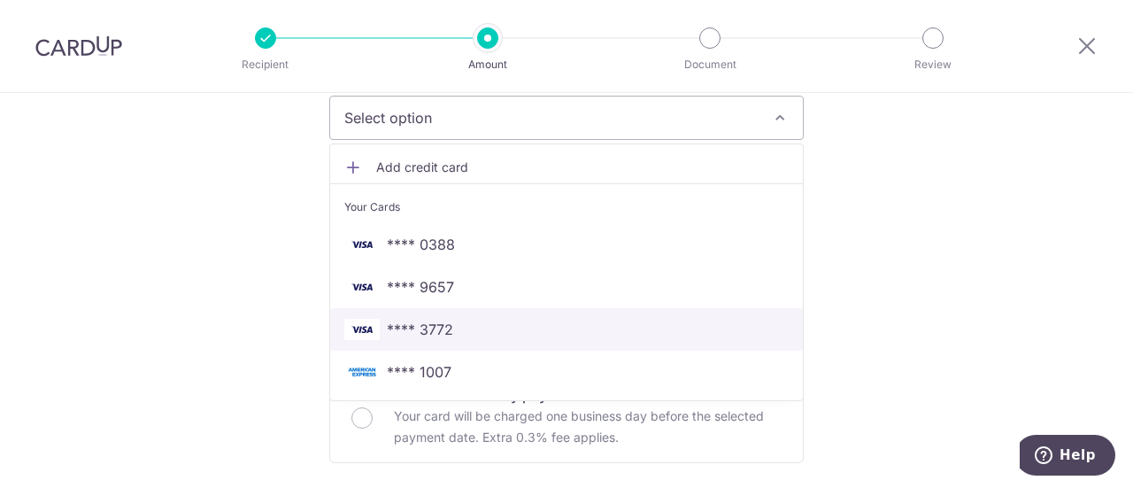
click at [467, 337] on span "**** 3772" at bounding box center [566, 329] width 444 height 21
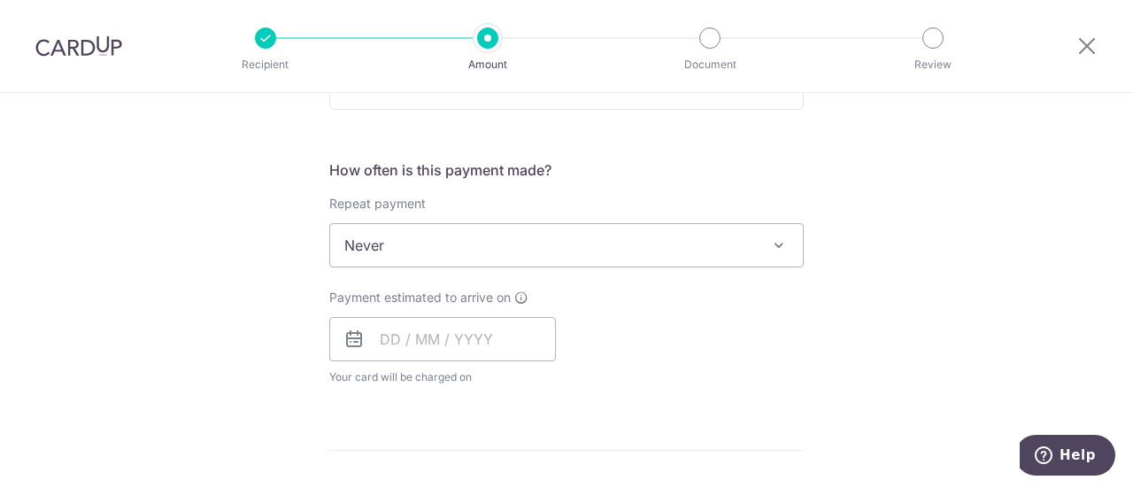
scroll to position [620, 0]
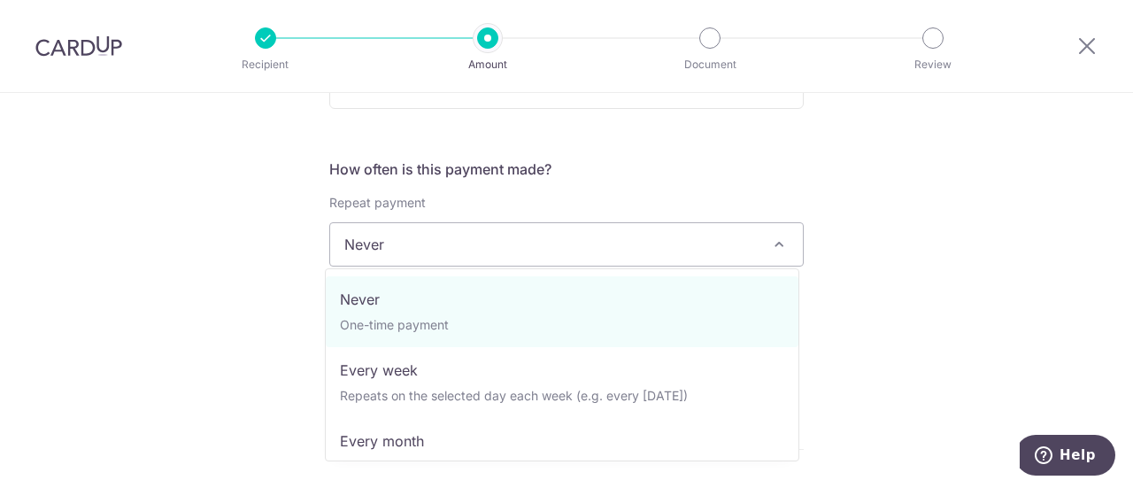
click at [540, 244] on span "Never" at bounding box center [566, 244] width 473 height 42
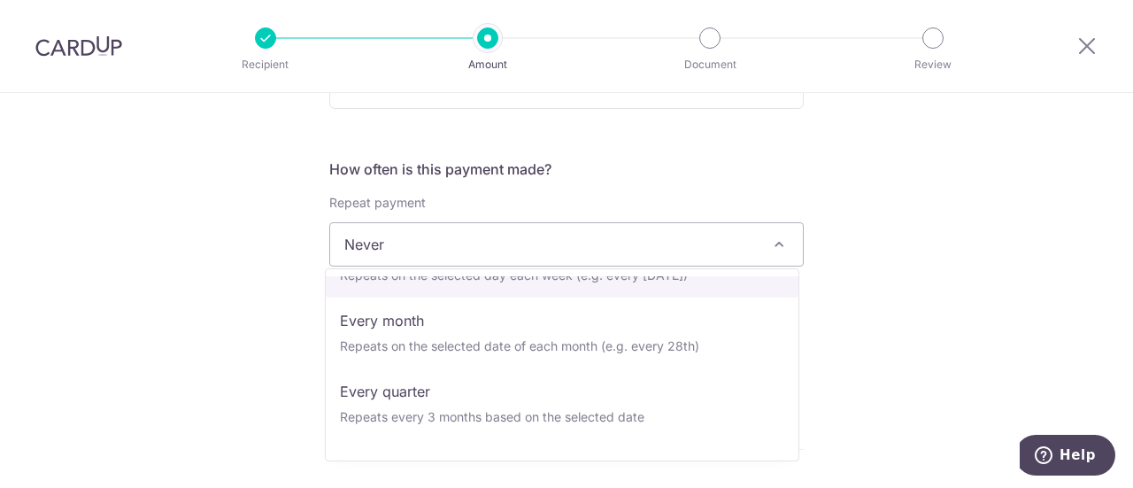
scroll to position [159, 0]
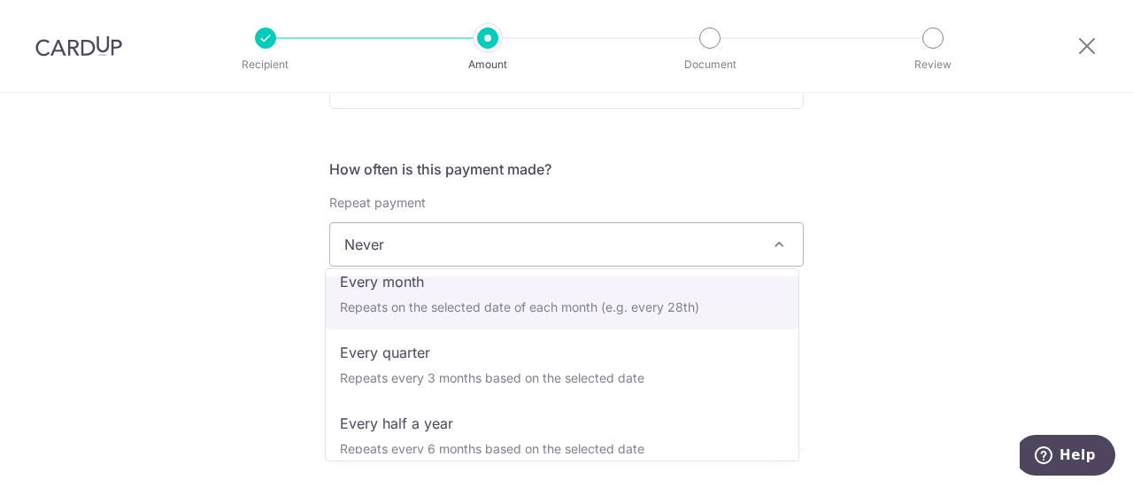
select select "3"
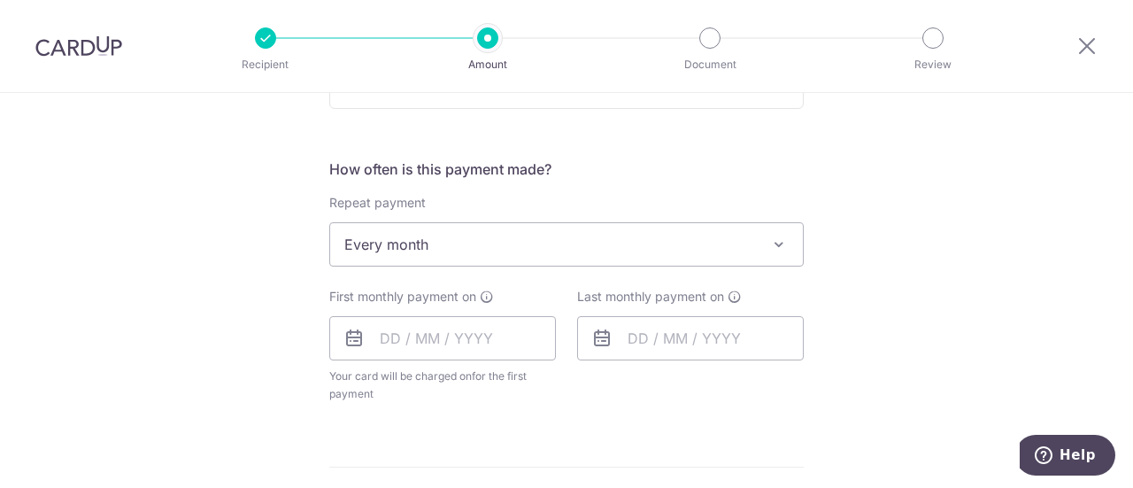
scroll to position [708, 0]
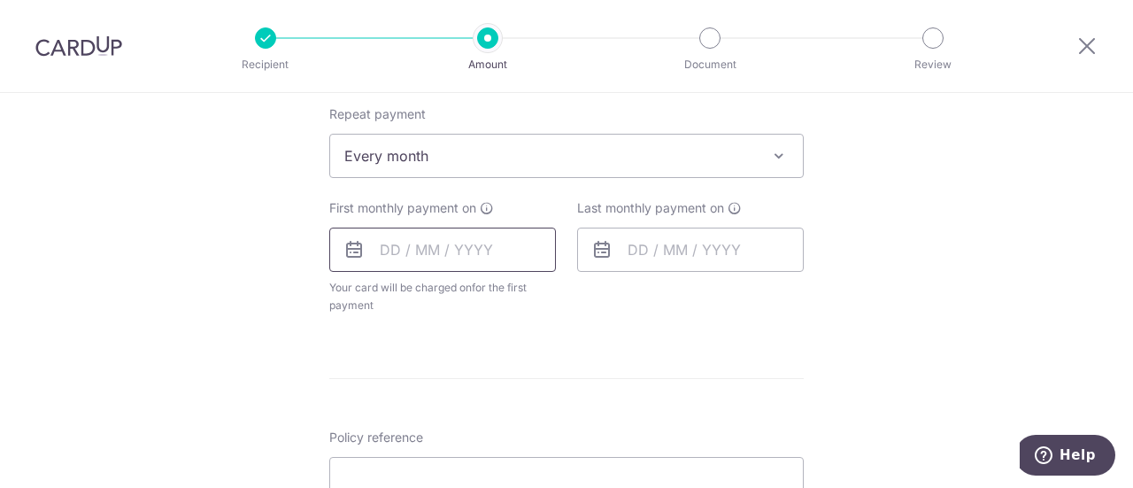
click at [460, 256] on input "text" at bounding box center [442, 250] width 227 height 44
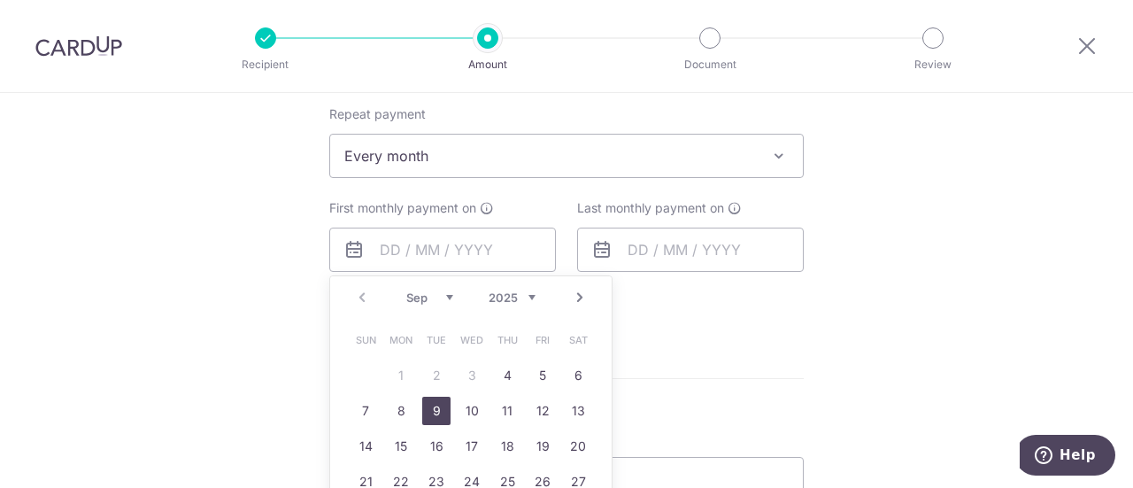
click at [437, 407] on link "9" at bounding box center [436, 411] width 28 height 28
type input "09/09/2025"
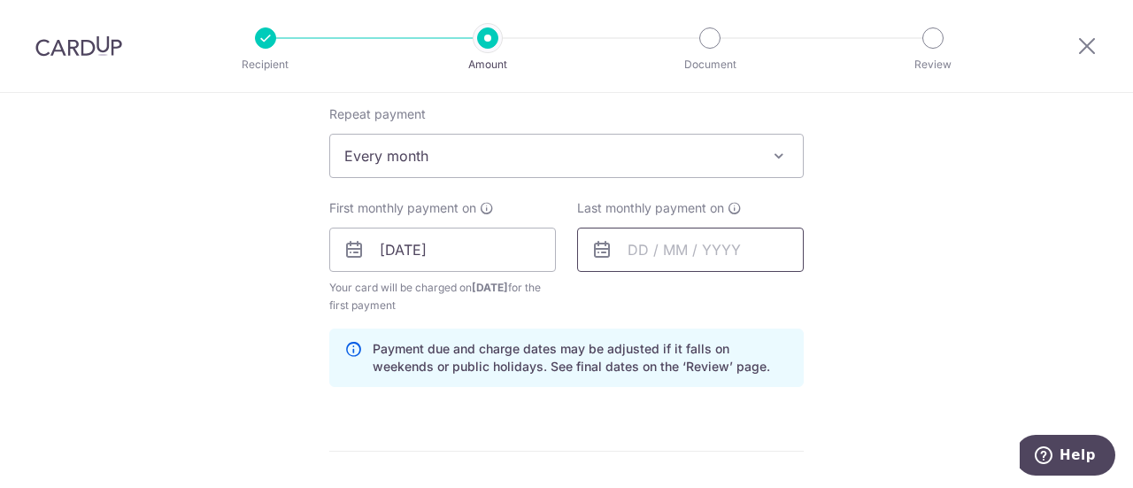
click at [734, 246] on input "text" at bounding box center [690, 250] width 227 height 44
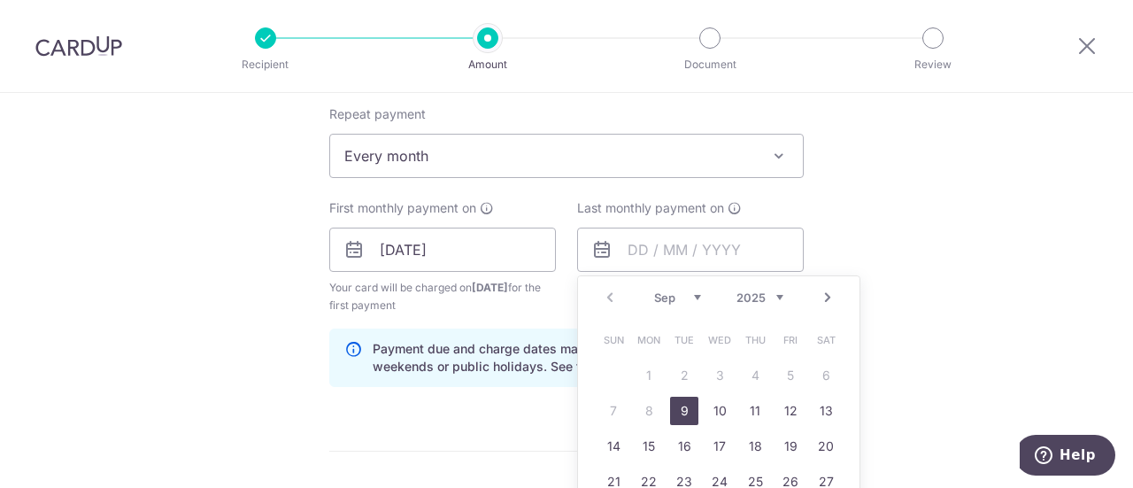
click at [822, 297] on link "Next" at bounding box center [827, 297] width 21 height 21
click at [670, 408] on link "9" at bounding box center [684, 411] width 28 height 28
type input "09/12/2025"
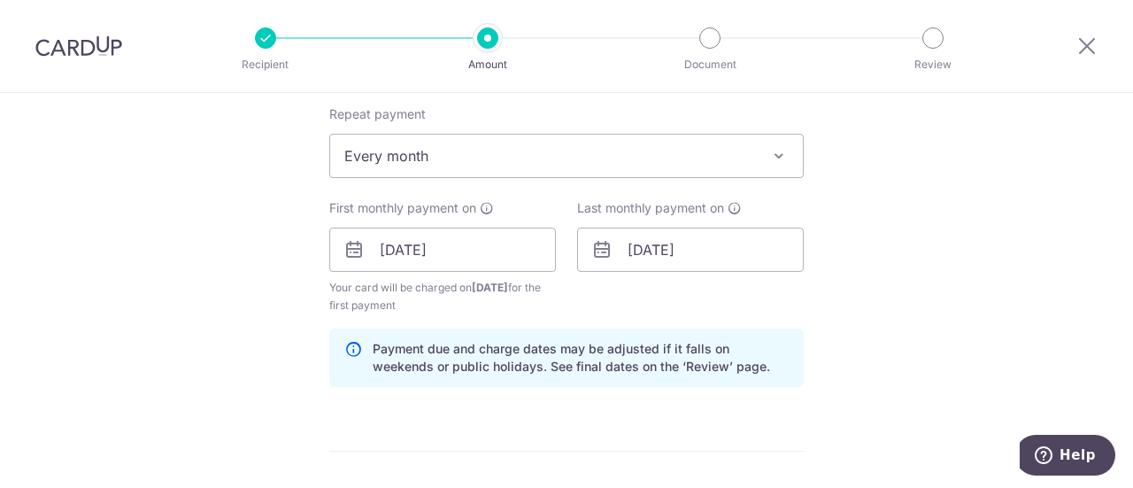
click at [1025, 320] on div "Tell us more about your payment Enter payment amount SGD 785.47 785.47 Select C…" at bounding box center [566, 231] width 1133 height 1692
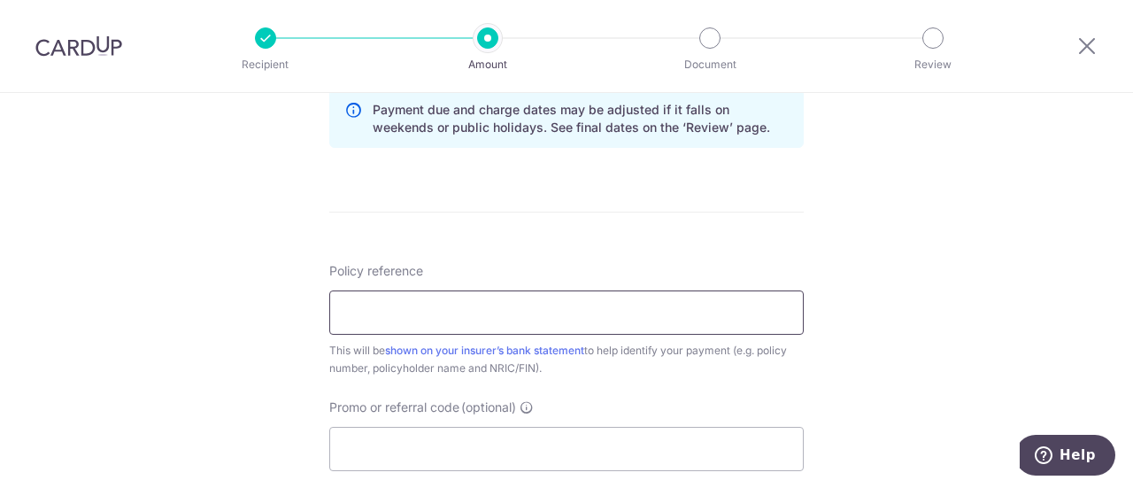
scroll to position [974, 0]
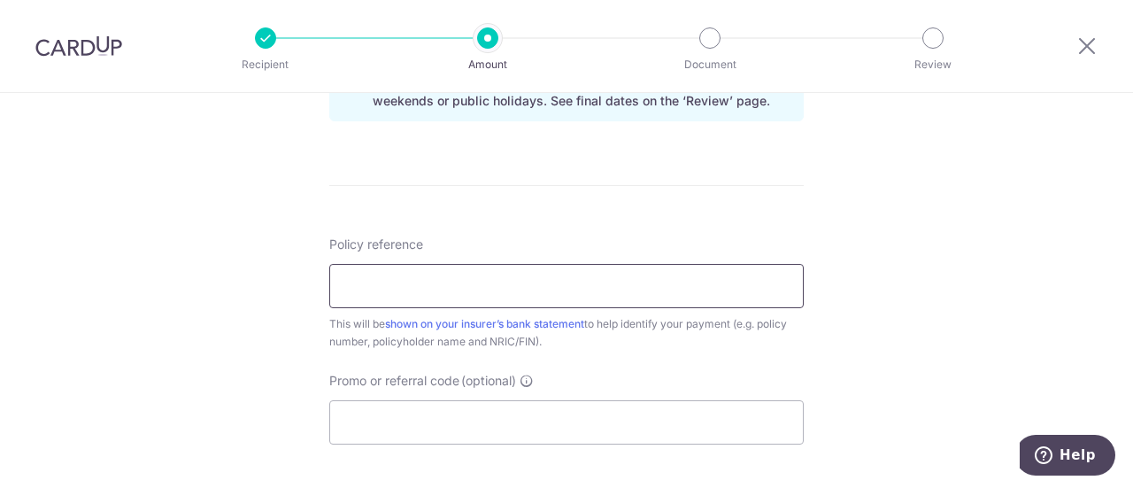
click at [611, 279] on input "Policy reference" at bounding box center [566, 286] width 475 height 44
paste input "83252474"
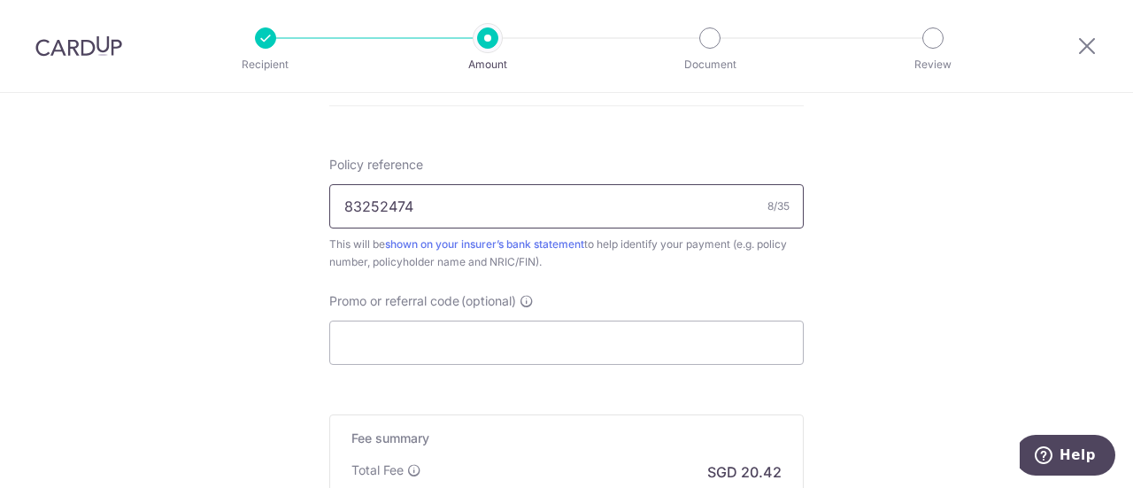
scroll to position [1151, 0]
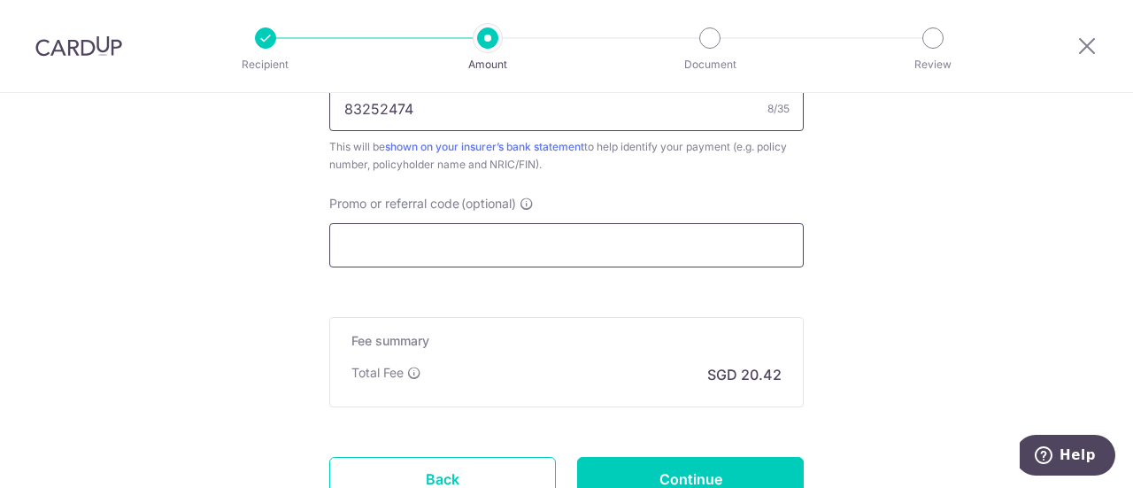
type input "83252474"
click at [557, 243] on input "Promo or referral code (optional)" at bounding box center [566, 245] width 475 height 44
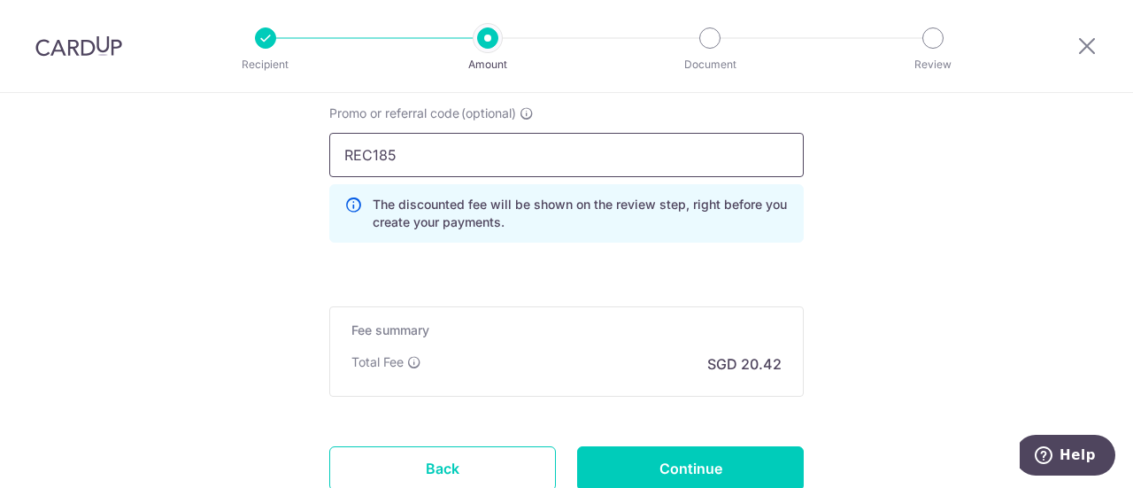
scroll to position [1328, 0]
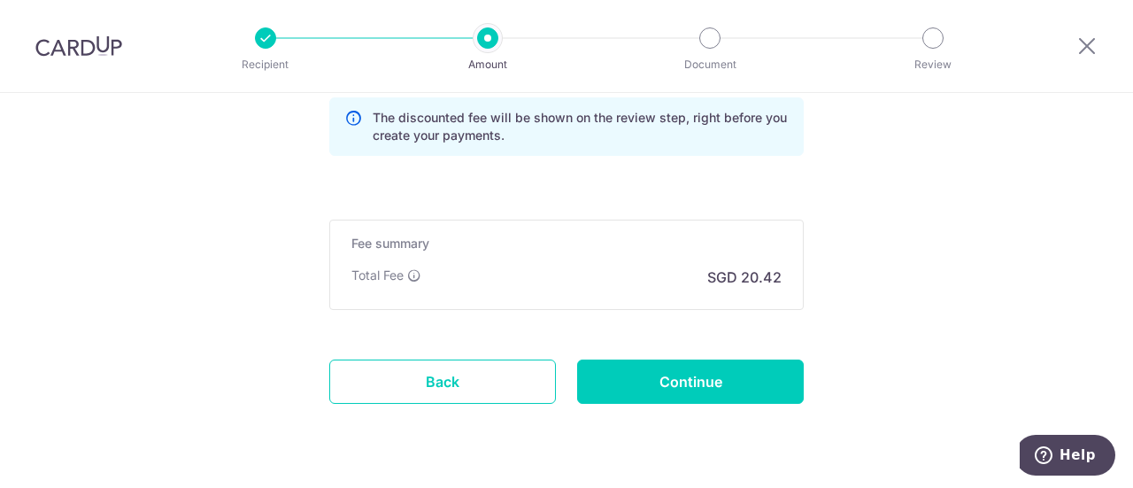
type input "REC185"
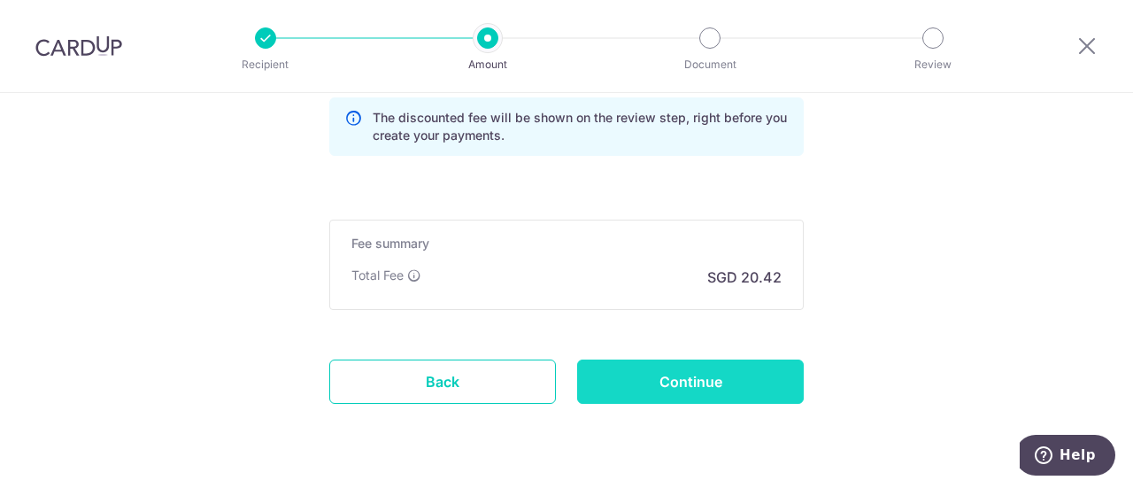
click at [719, 383] on input "Continue" at bounding box center [690, 381] width 227 height 44
type input "Create Schedule"
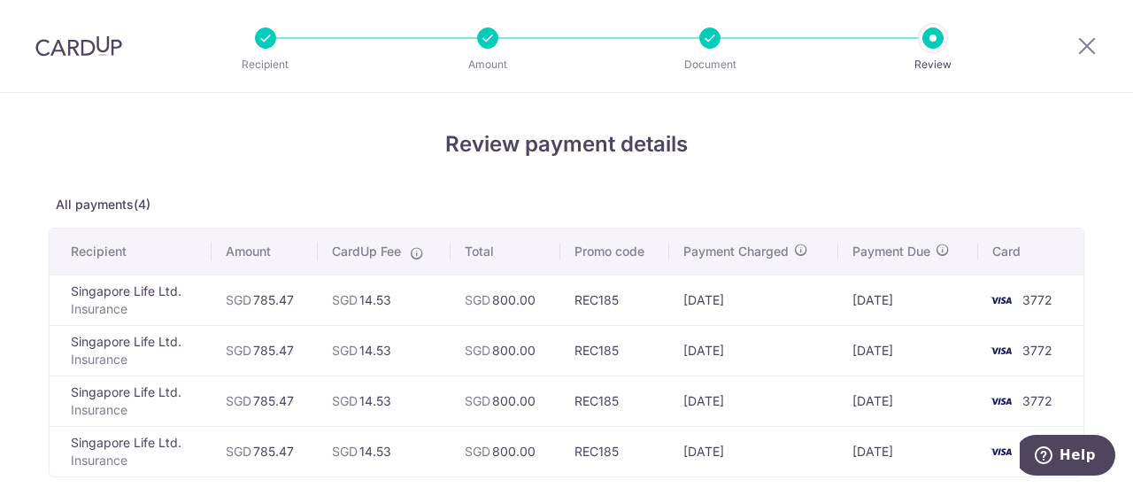
scroll to position [89, 0]
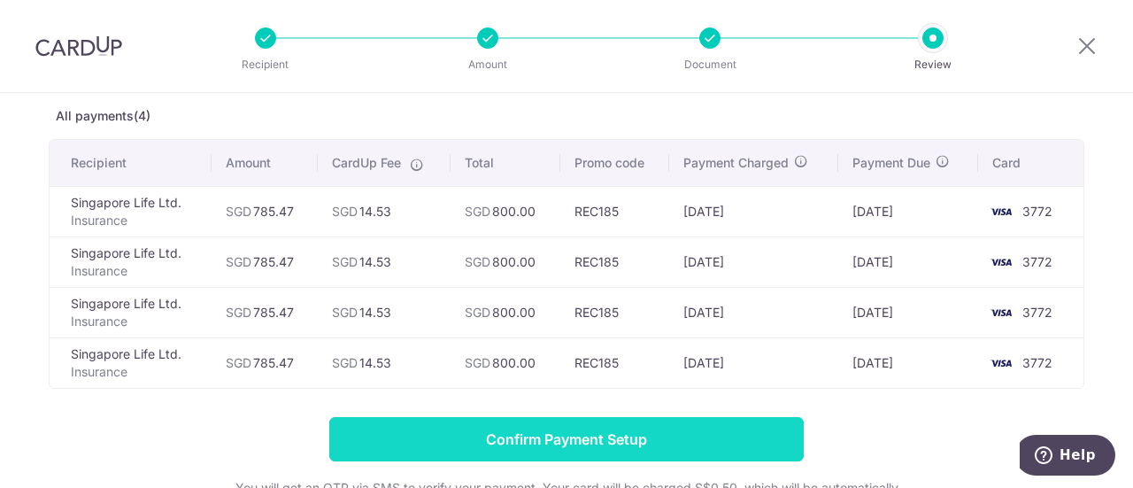
click at [536, 436] on input "Confirm Payment Setup" at bounding box center [566, 439] width 475 height 44
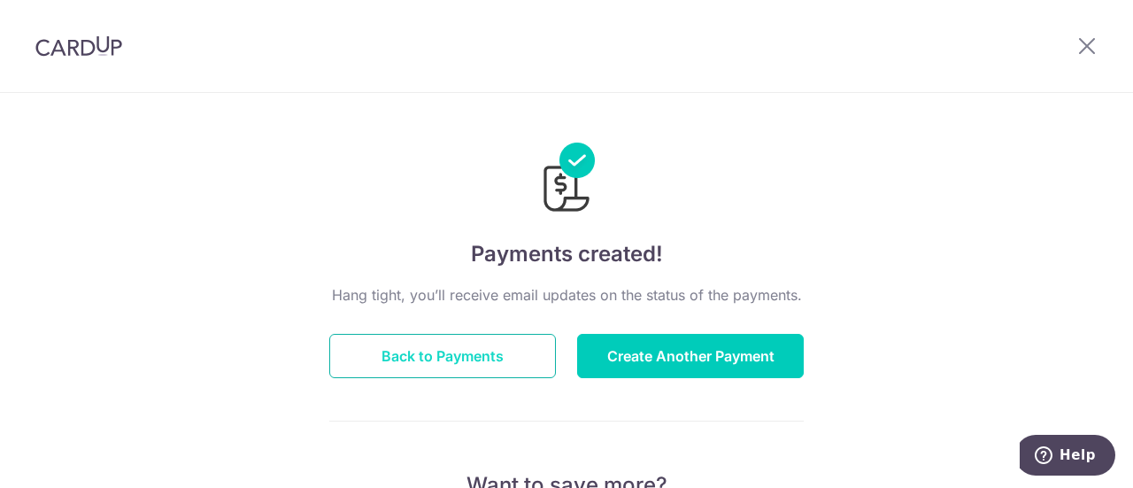
click at [449, 351] on button "Back to Payments" at bounding box center [442, 356] width 227 height 44
